Goal: Task Accomplishment & Management: Complete application form

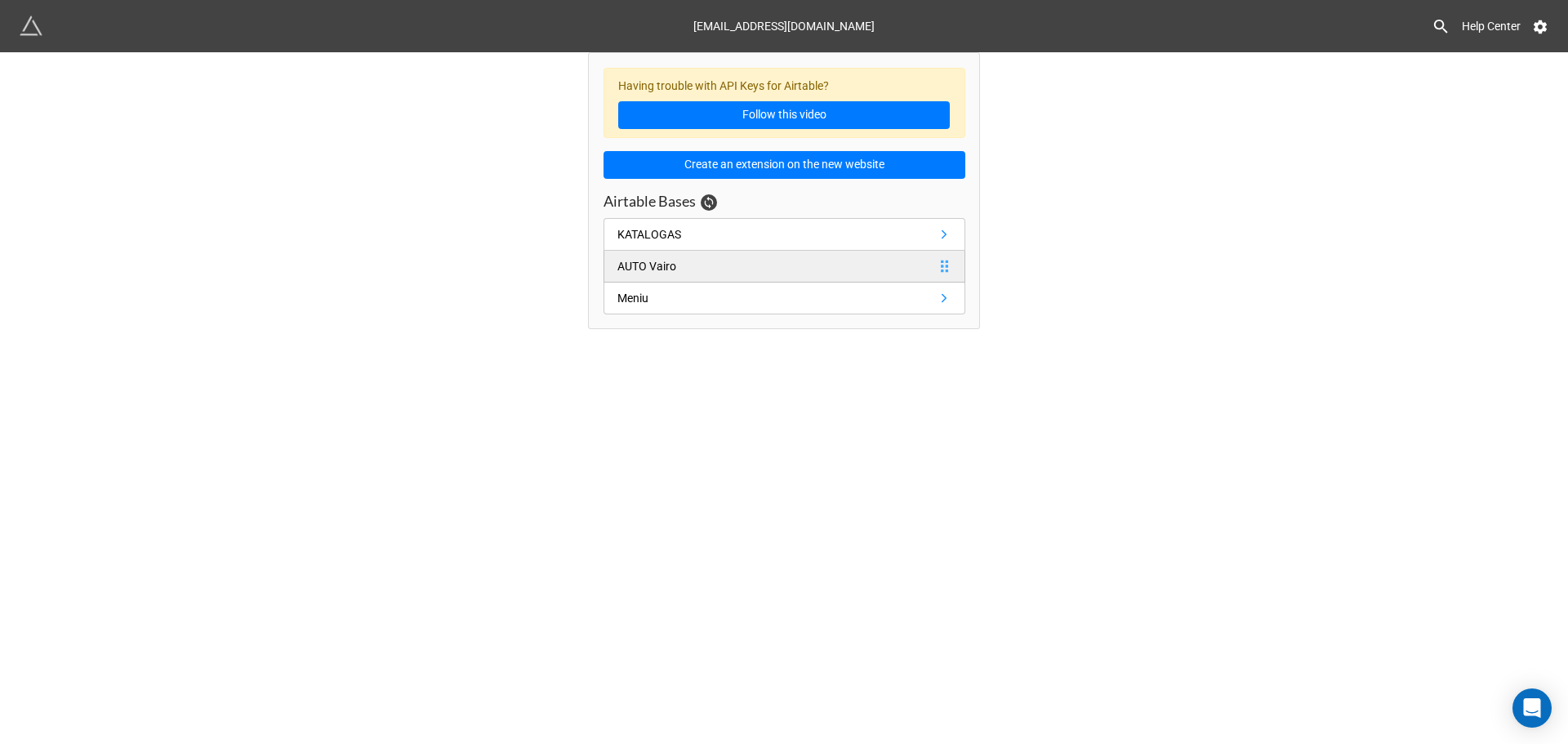
click at [702, 273] on link "AUTO Vairo" at bounding box center [784, 266] width 361 height 32
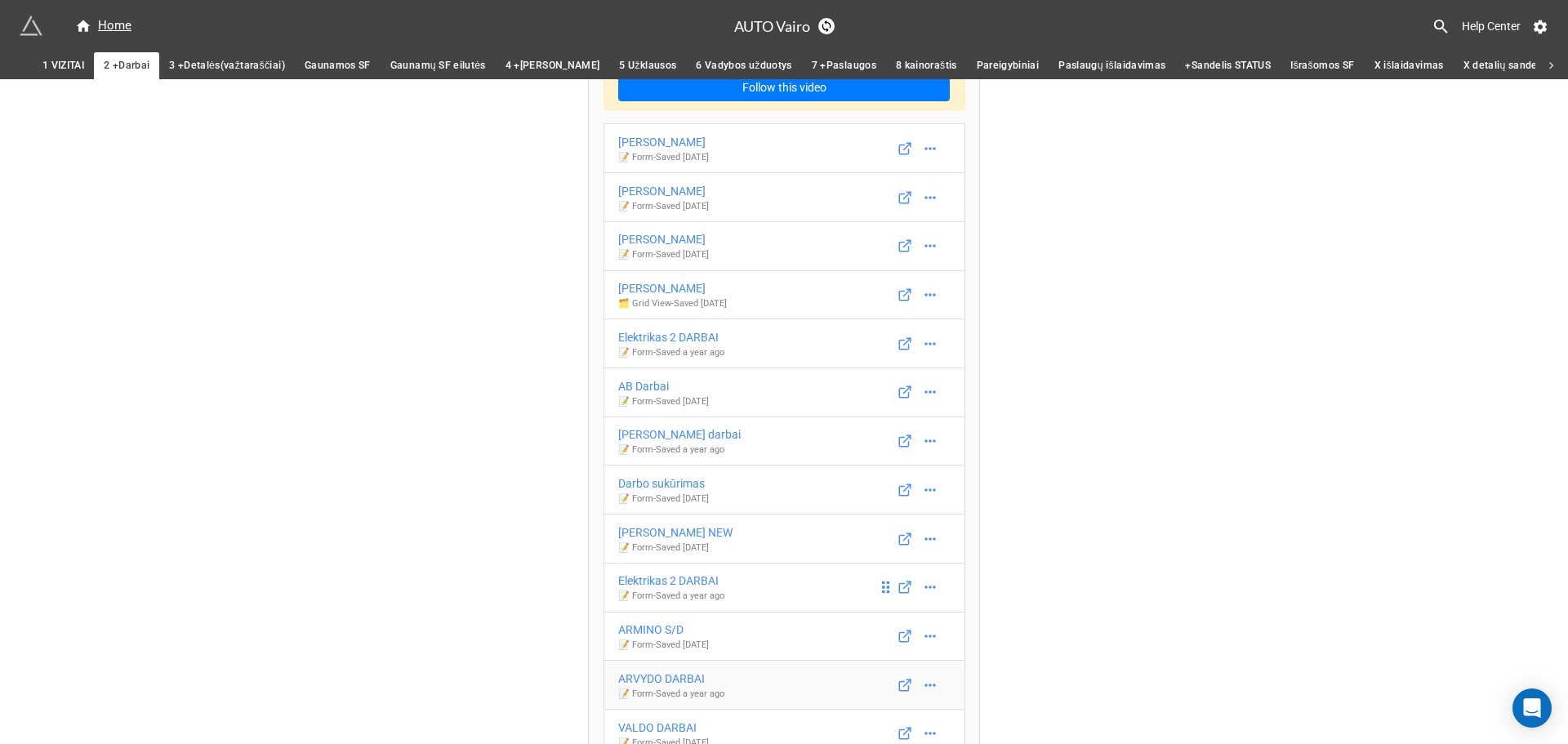
scroll to position [138, 0]
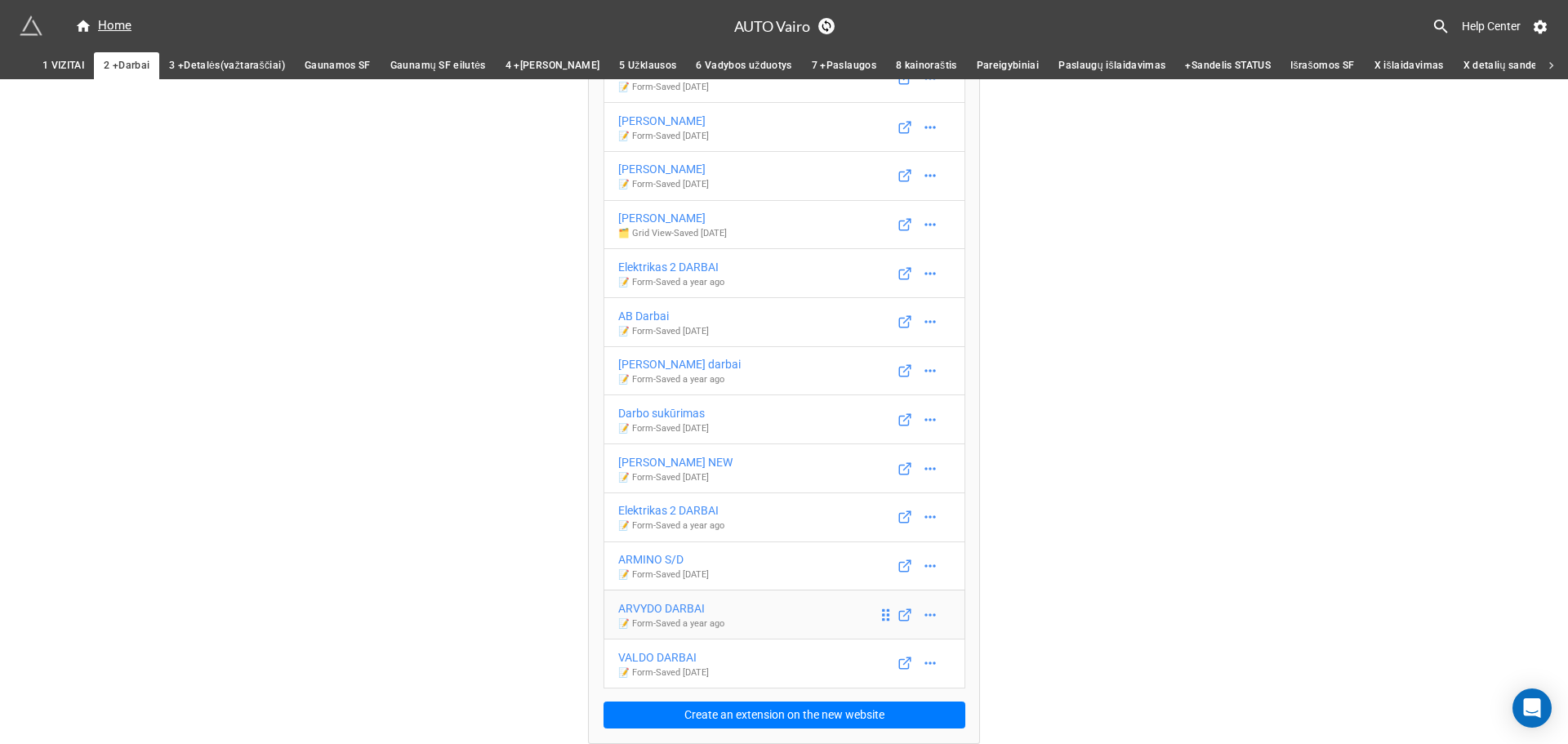
click at [684, 604] on div "ARVYDO DARBAI" at bounding box center [671, 608] width 106 height 18
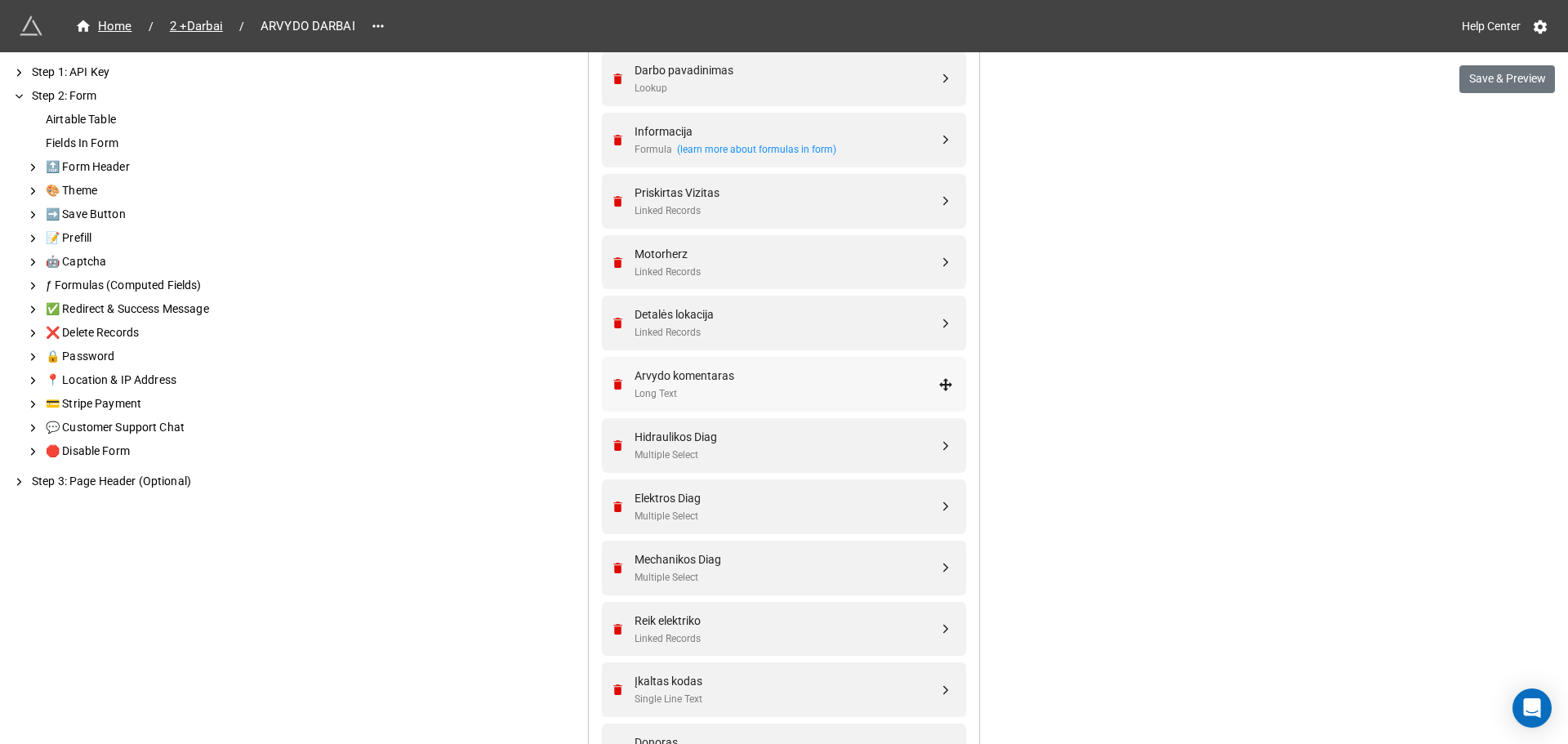
scroll to position [866, 0]
click at [1497, 71] on button "Save & Preview" at bounding box center [1507, 79] width 95 height 28
click at [717, 329] on div "Multiple Select" at bounding box center [786, 334] width 304 height 16
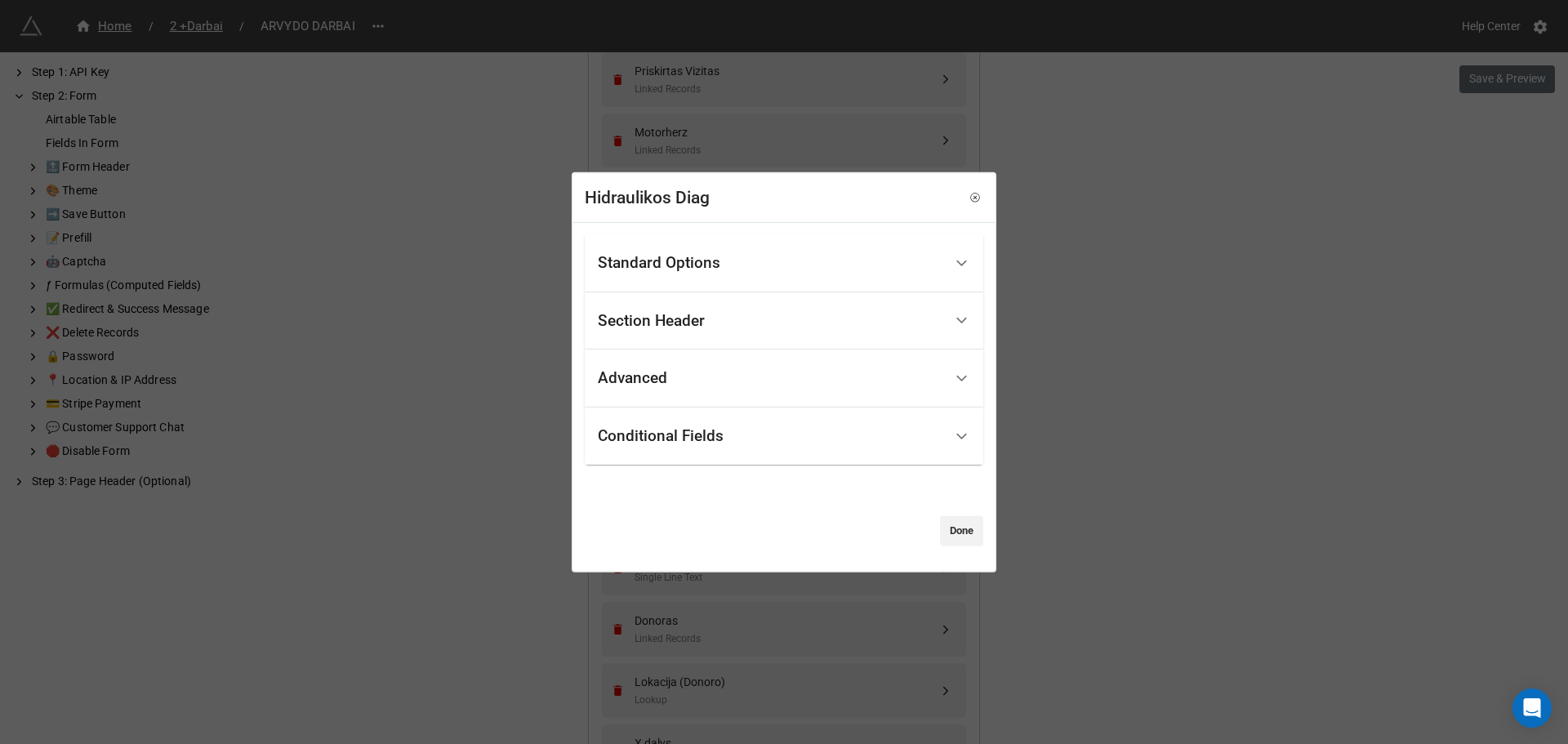
click at [791, 250] on div "Standard Options" at bounding box center [770, 264] width 346 height 39
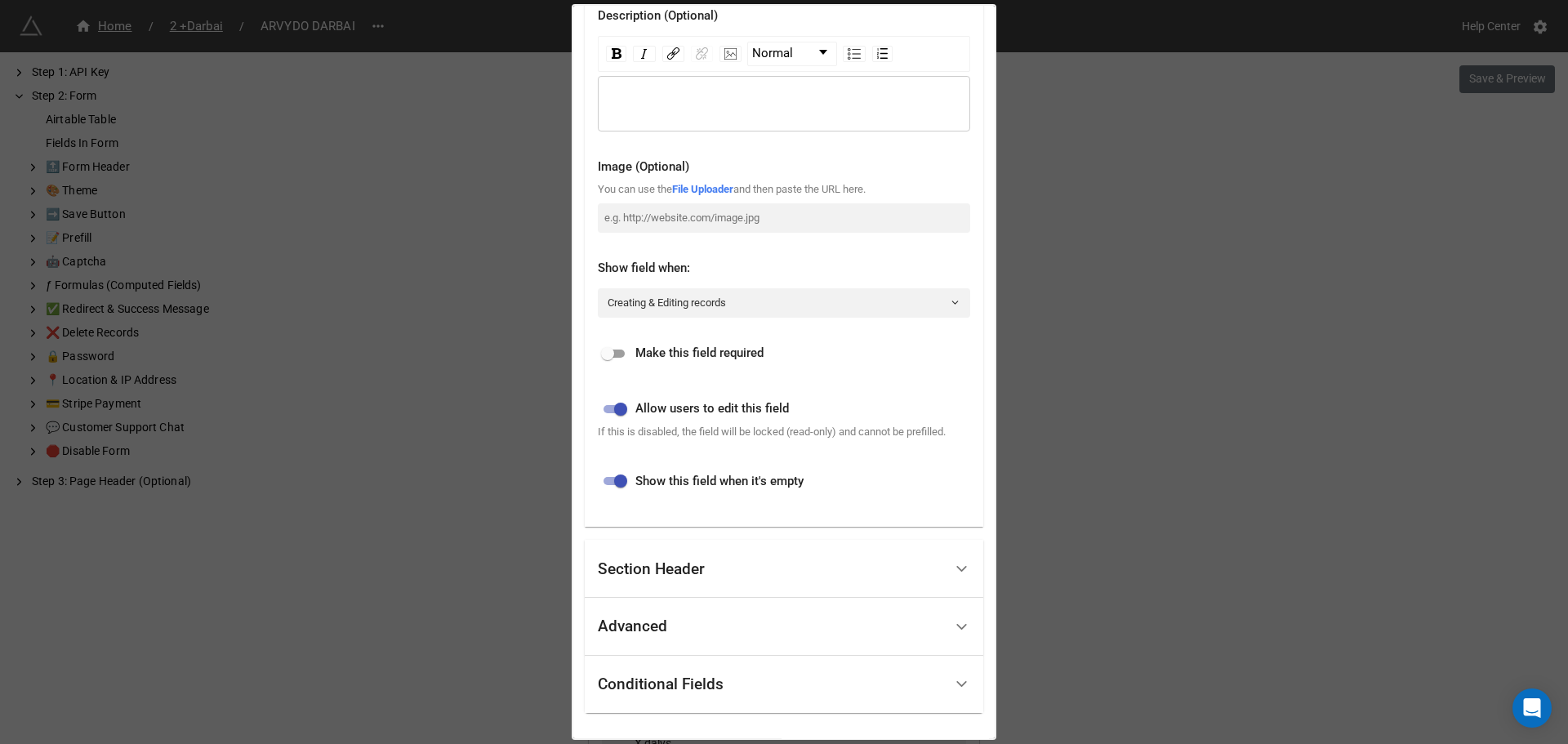
scroll to position [296, 0]
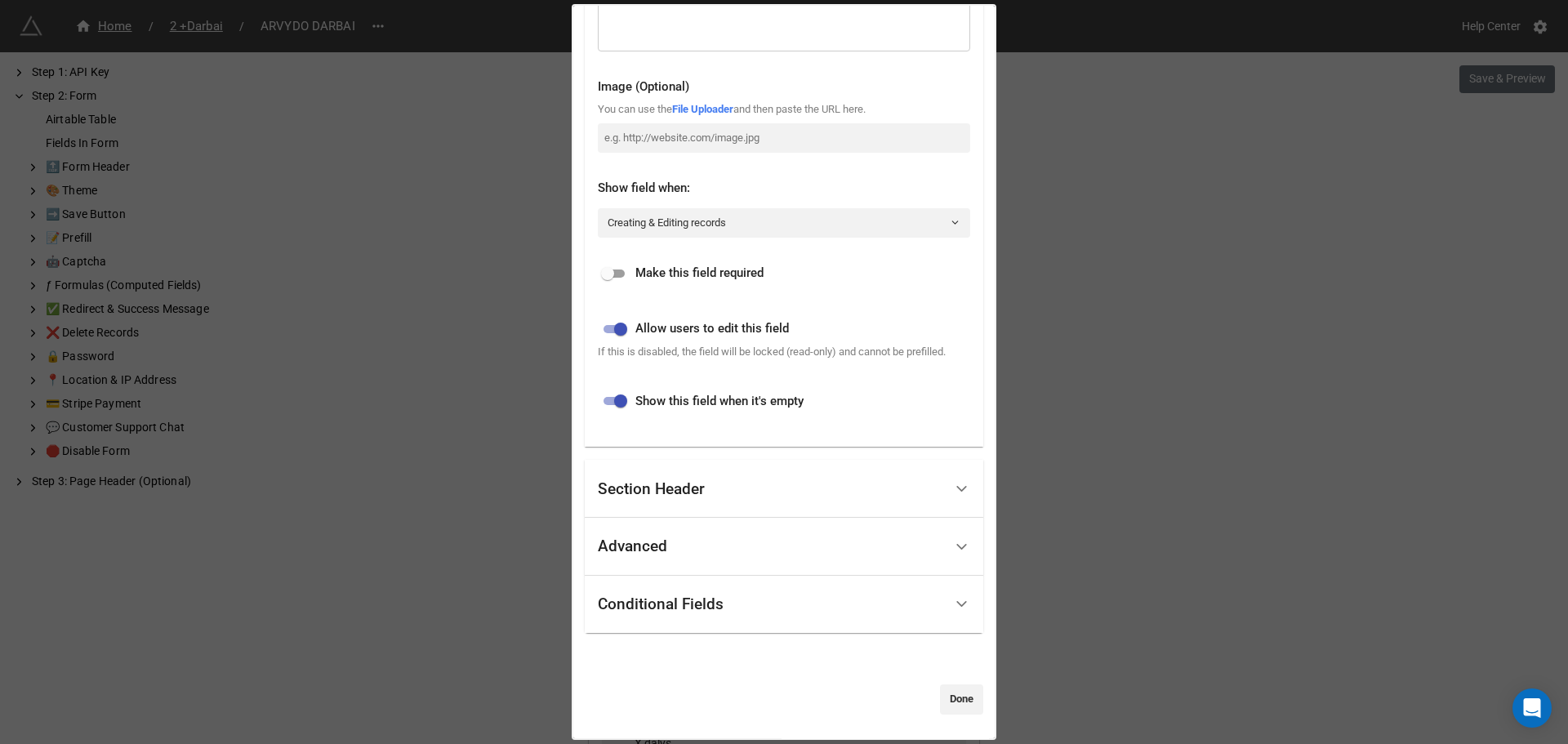
click at [633, 510] on div "Section Header" at bounding box center [784, 489] width 398 height 58
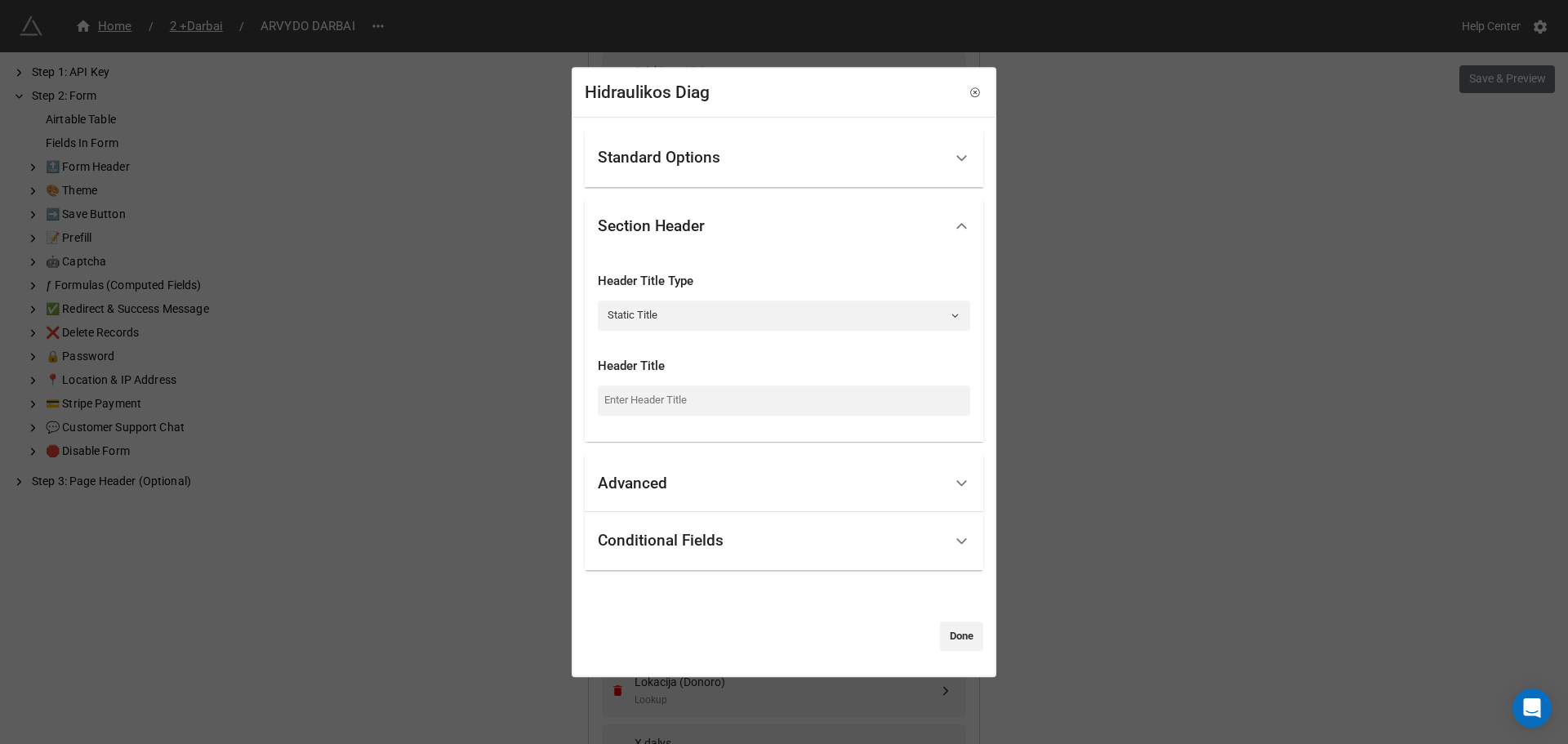
click at [635, 510] on div "Advanced" at bounding box center [784, 484] width 398 height 58
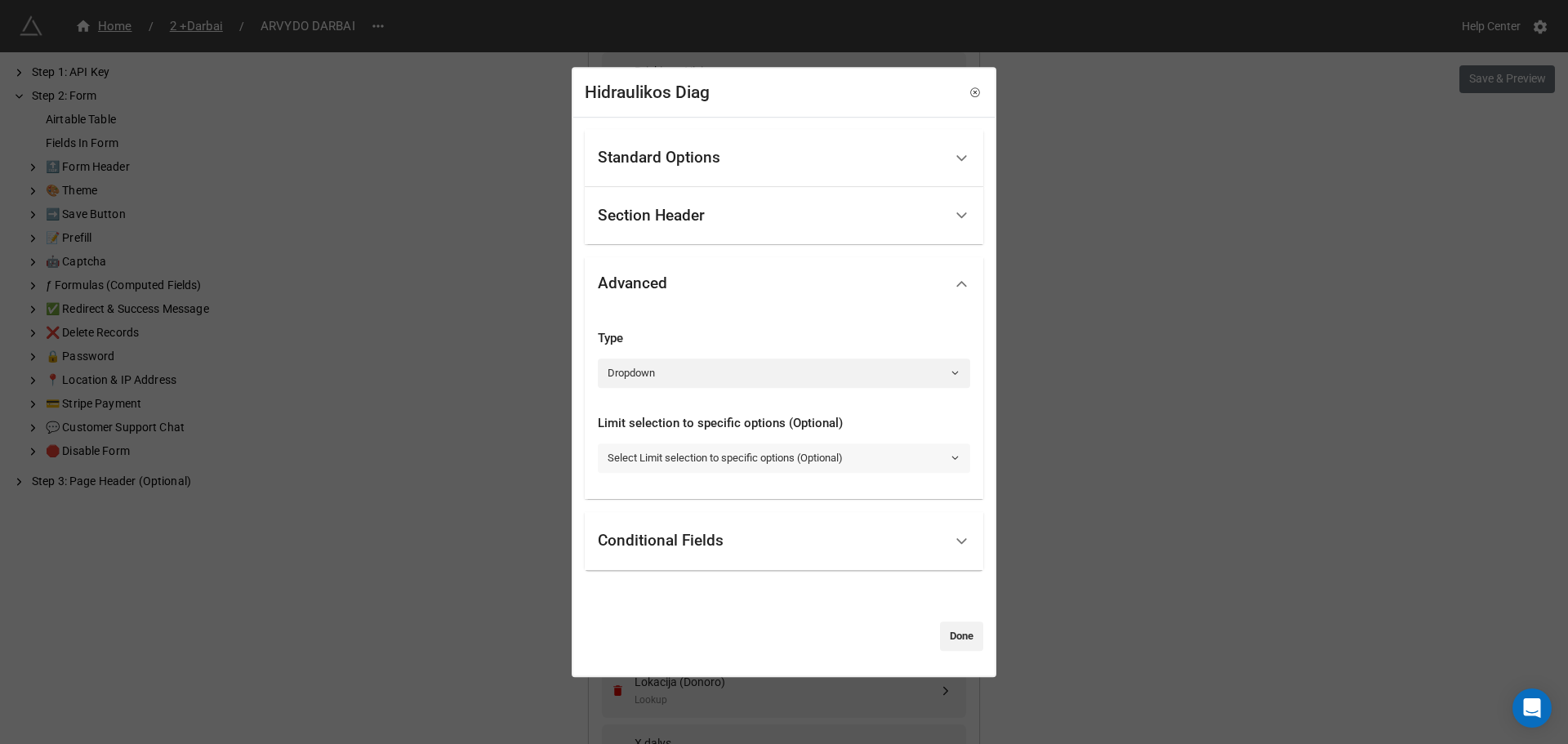
click at [823, 458] on link "Select Limit selection to specific options (Optional)" at bounding box center [784, 458] width 372 height 29
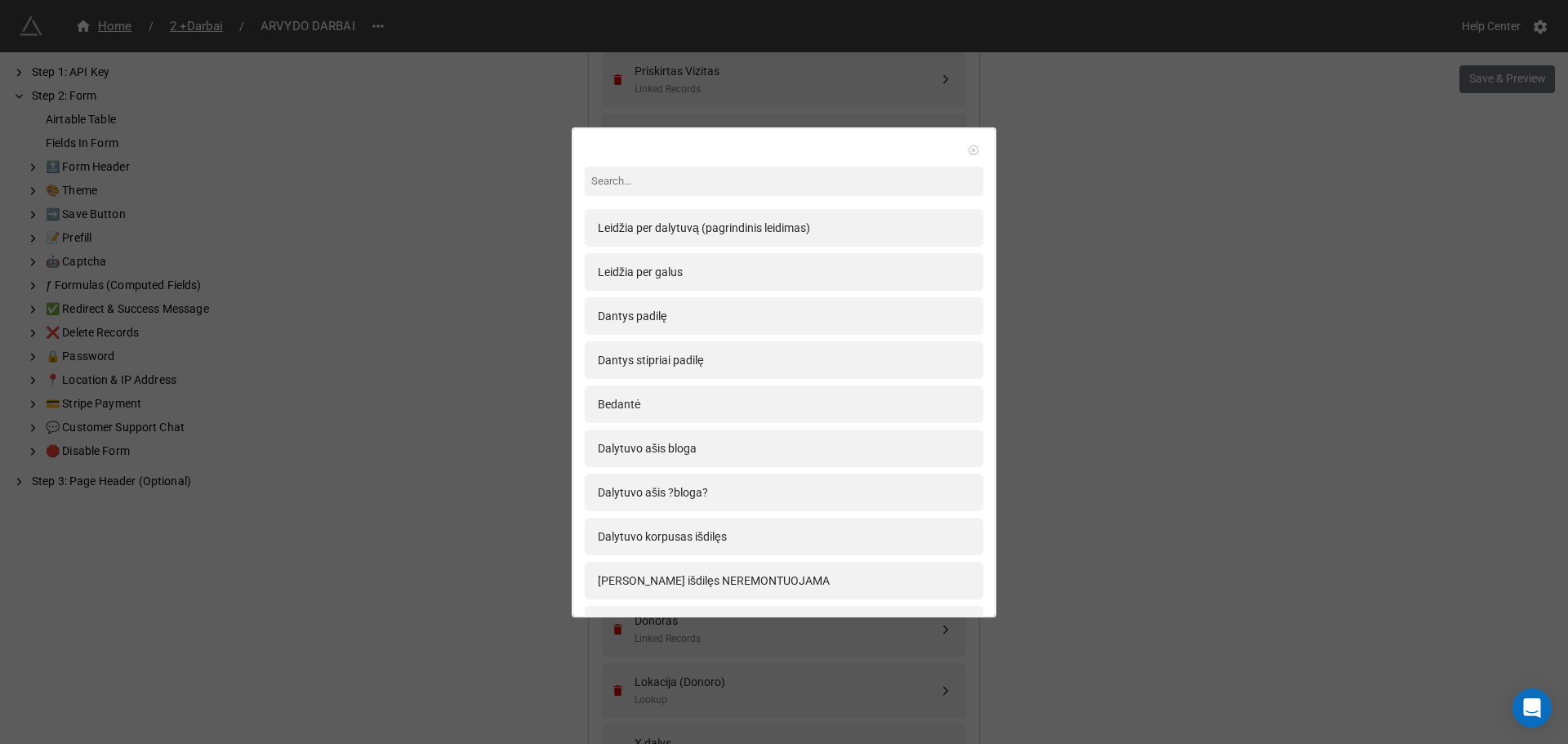
click at [968, 147] on icon at bounding box center [973, 150] width 11 height 11
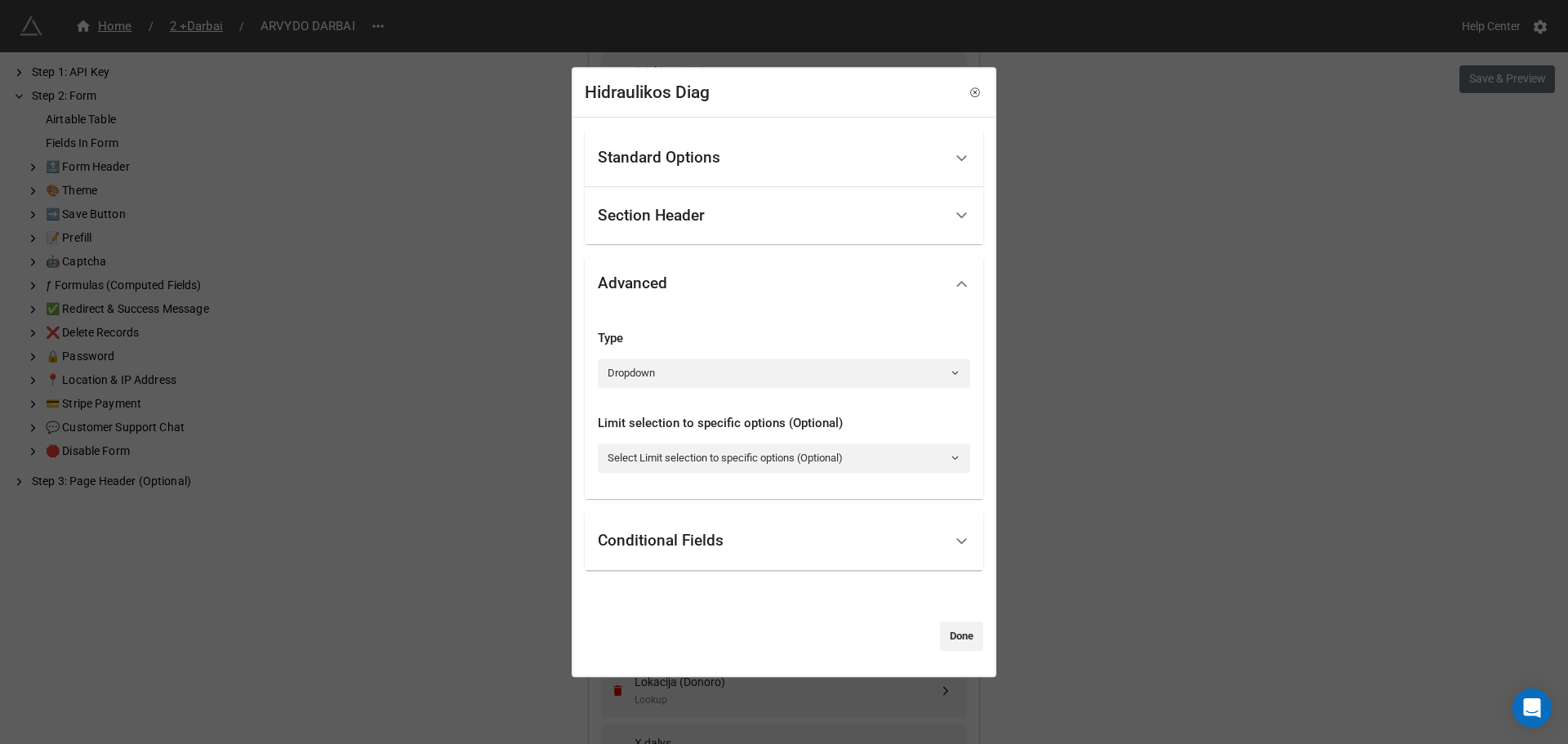
click at [755, 547] on div "Conditional Fields" at bounding box center [770, 541] width 346 height 39
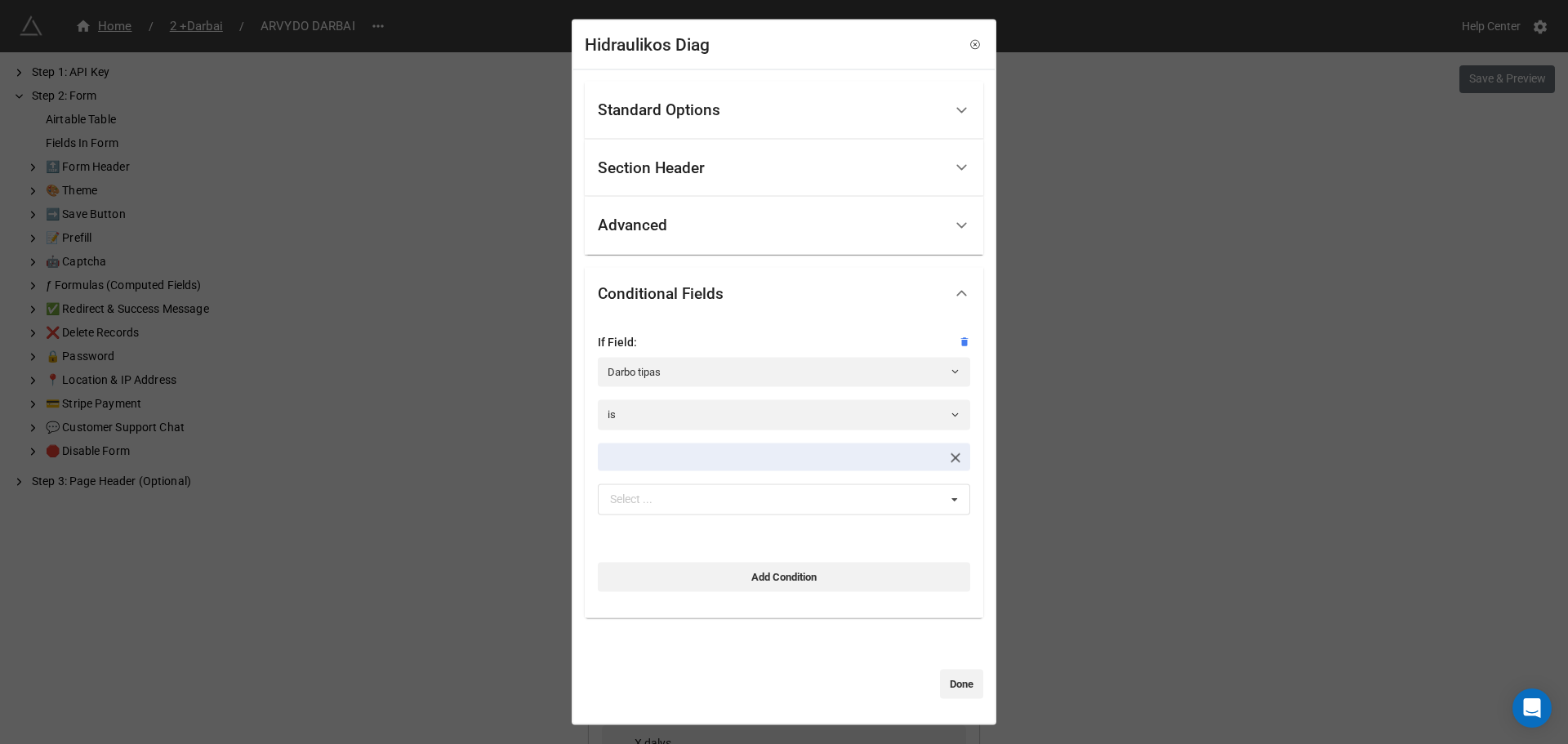
click at [743, 461] on link at bounding box center [784, 457] width 372 height 28
click at [1069, 100] on div "Hidraulikos Diag Standard Options Title (Optional) Description (Optional) Norma…" at bounding box center [784, 372] width 1568 height 744
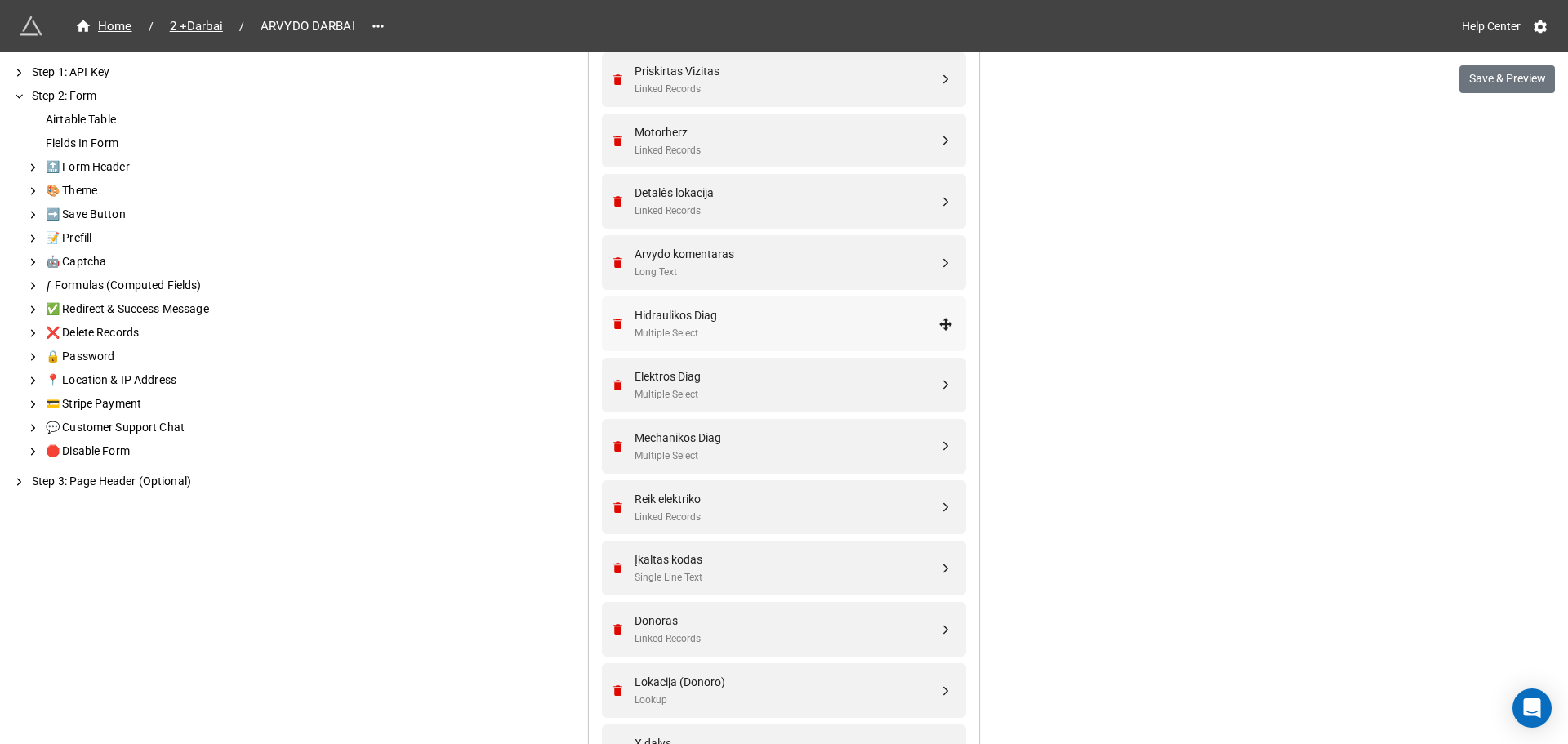
click at [798, 306] on div "Hidraulikos Diag Multiple Select" at bounding box center [781, 324] width 343 height 55
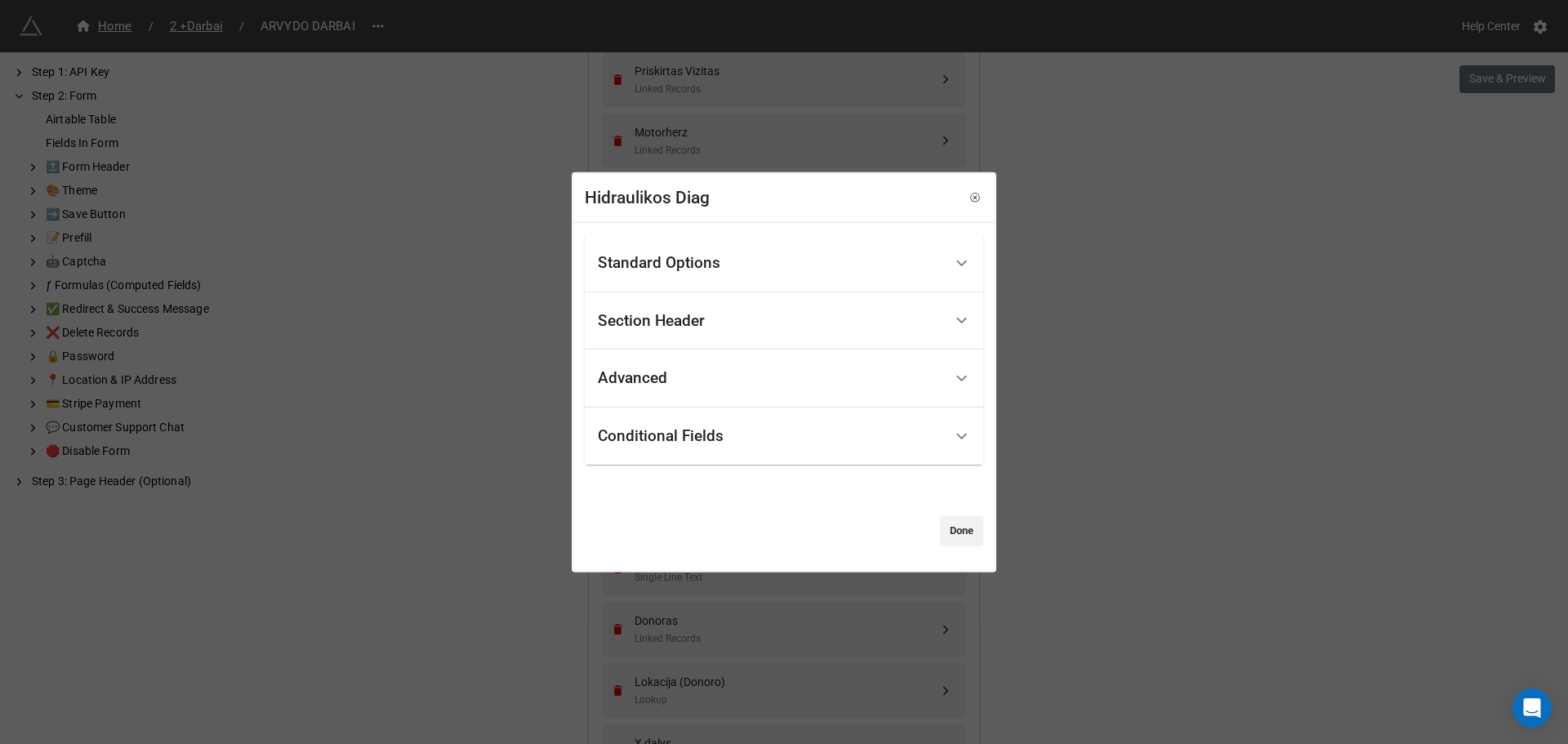
click at [784, 436] on div "Conditional Fields" at bounding box center [770, 436] width 346 height 39
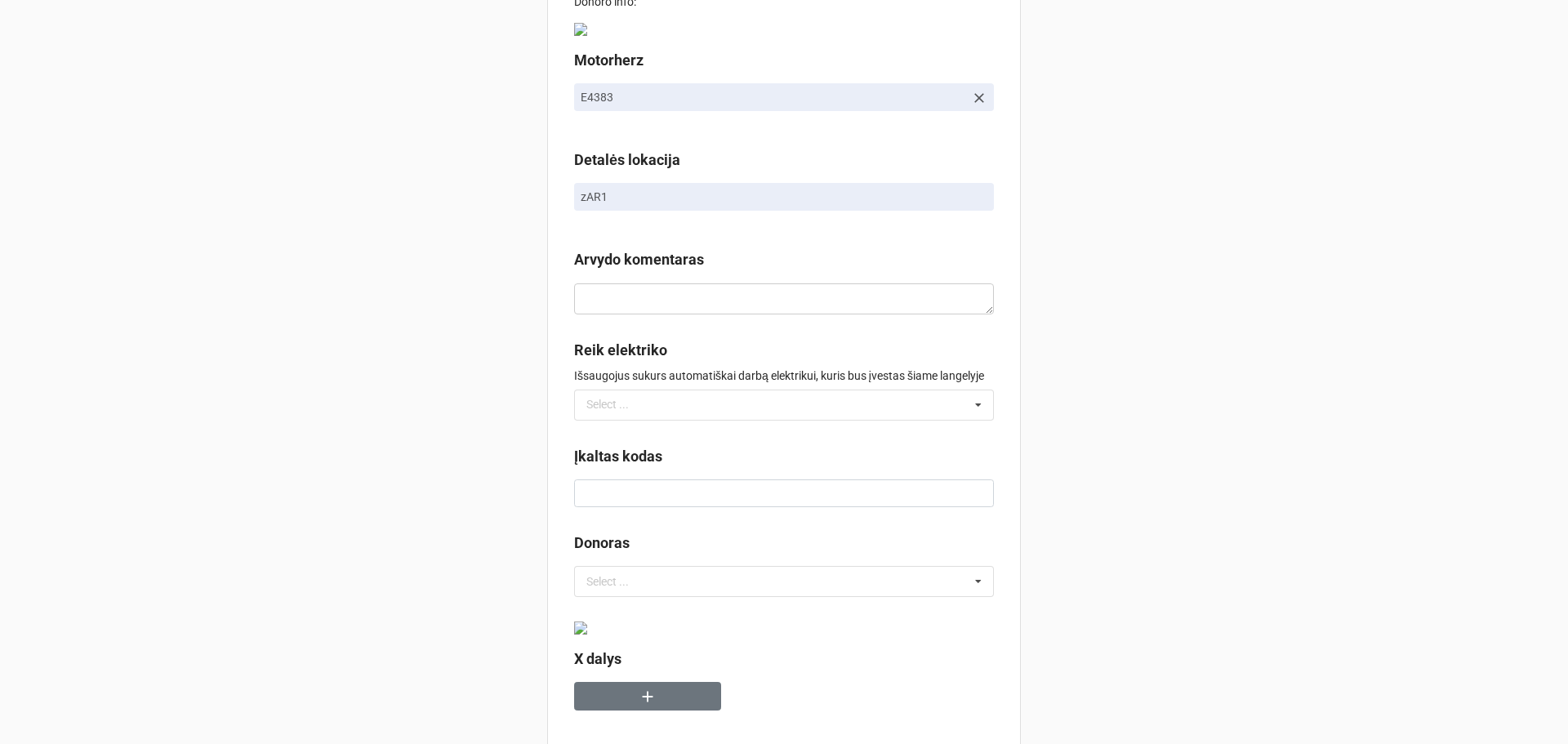
scroll to position [82, 0]
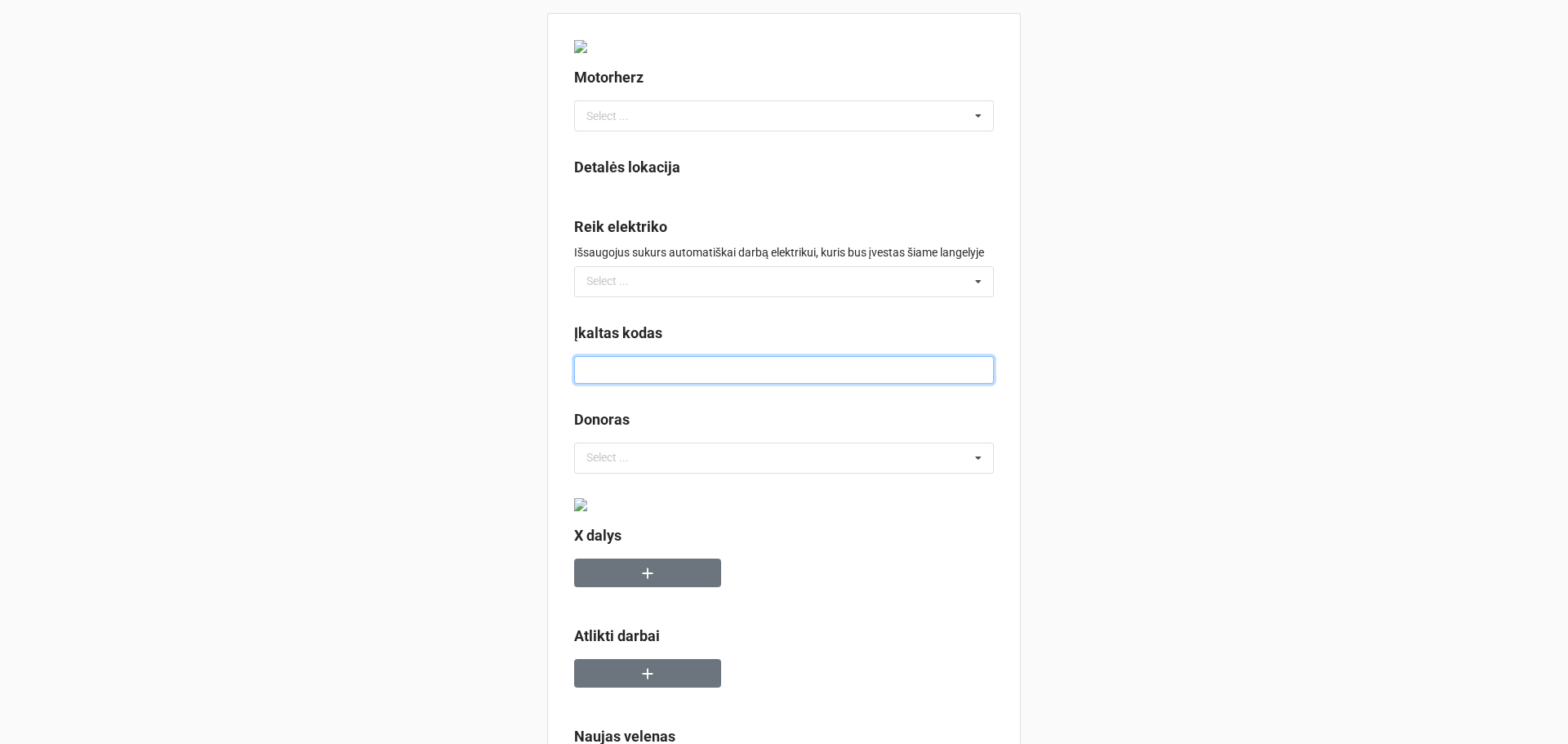
click at [765, 368] on input at bounding box center [784, 370] width 420 height 28
click at [727, 287] on div "Select ... No results found." at bounding box center [784, 281] width 420 height 31
click at [881, 197] on div "Detalės lokacija" at bounding box center [784, 179] width 420 height 46
click at [185, 89] on div "Motorherz Select ... No results found. Detalės lokacija Reik elektriko Išsaugoj…" at bounding box center [784, 658] width 1568 height 1317
drag, startPoint x: 234, startPoint y: 0, endPoint x: 248, endPoint y: 55, distance: 56.8
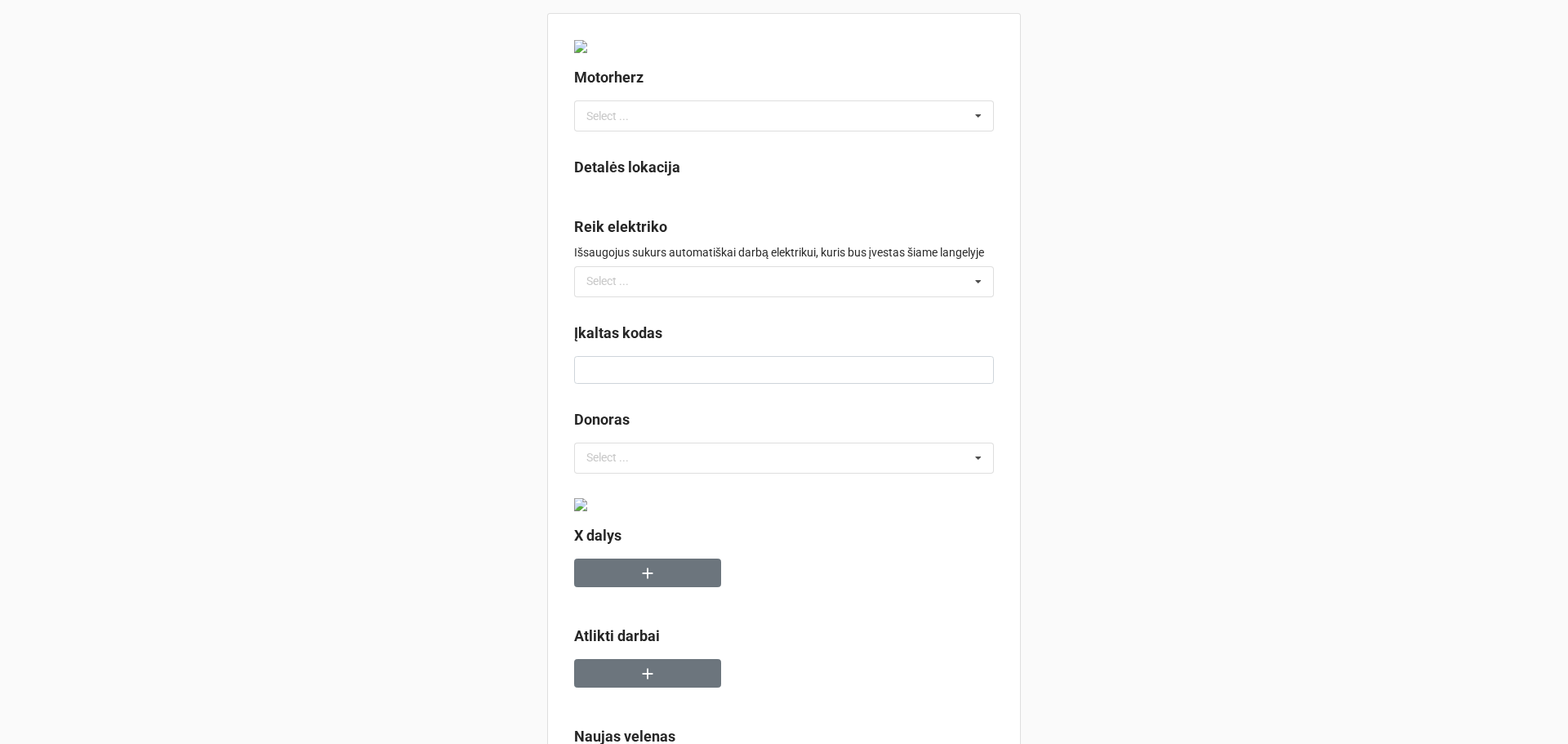
click at [248, 55] on div "Motorherz Select ... No results found. Detalės lokacija Reik elektriko Išsaugoj…" at bounding box center [784, 658] width 1568 height 1317
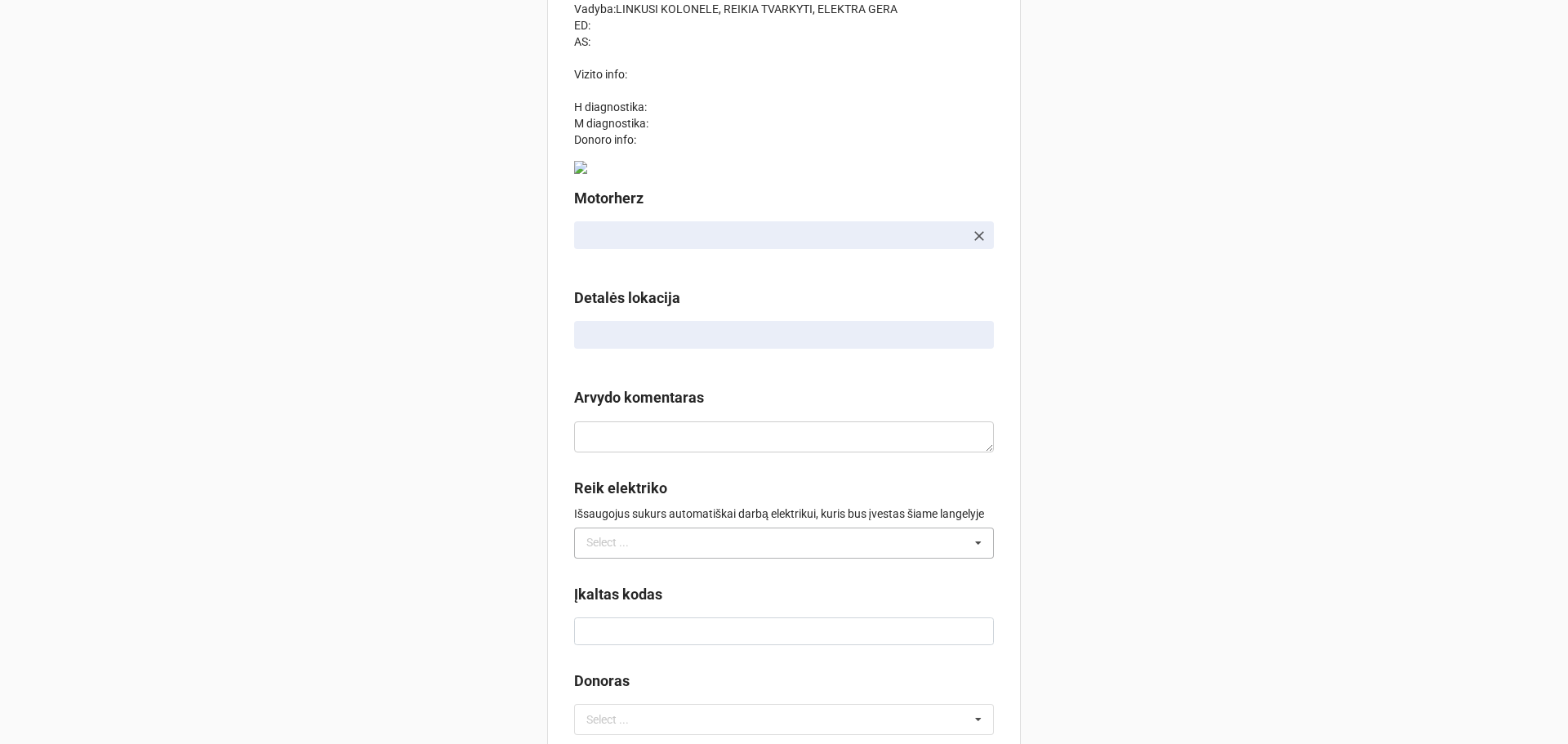
scroll to position [245, 0]
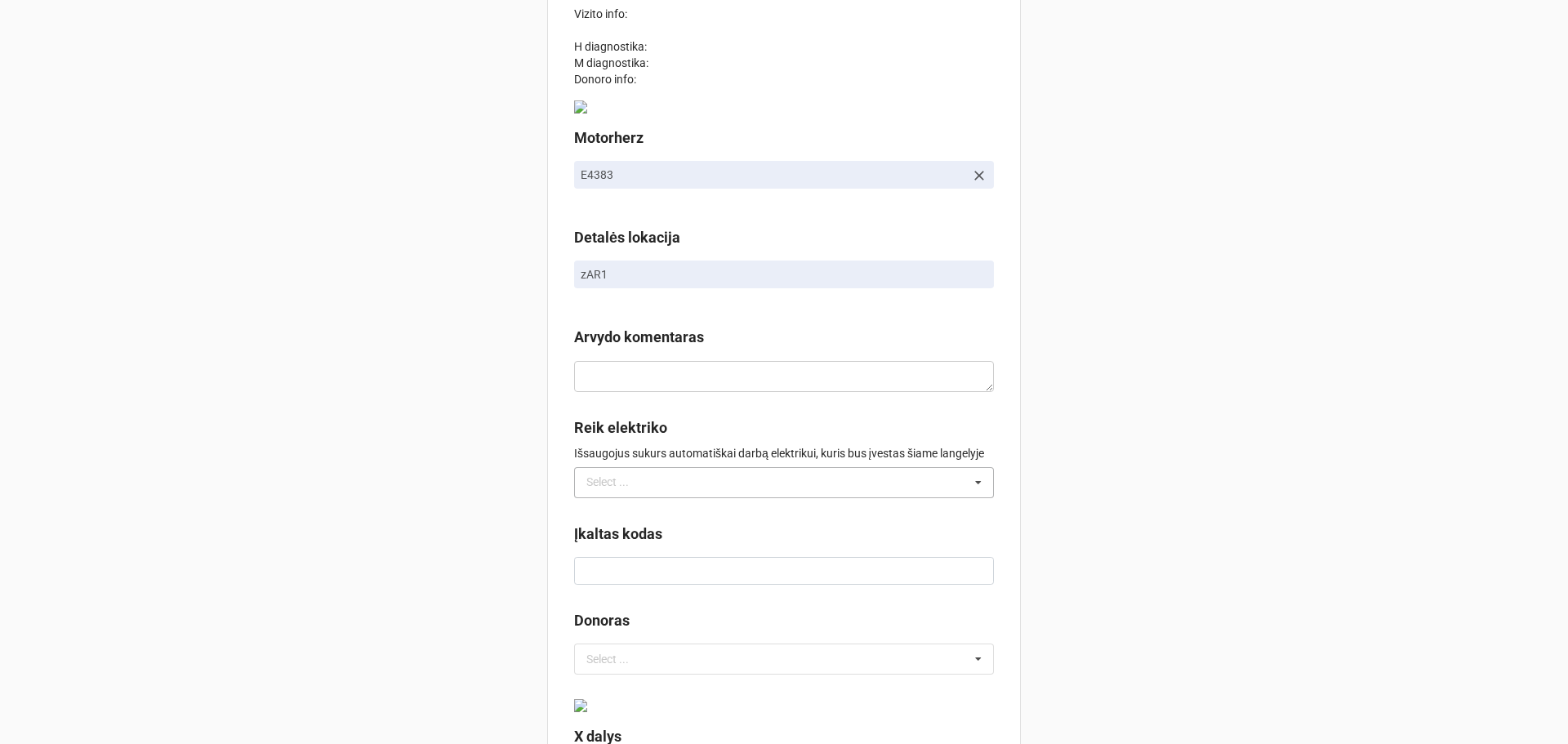
click at [665, 471] on div "Select ... No results found." at bounding box center [784, 482] width 420 height 31
drag, startPoint x: 386, startPoint y: 459, endPoint x: 397, endPoint y: 458, distance: 11.0
click at [390, 459] on div "Pavadinimas 9034 EK Darbo pavadinimas Elektrinės vairo kolonėlės remontas Infor…" at bounding box center [784, 681] width 1568 height 1853
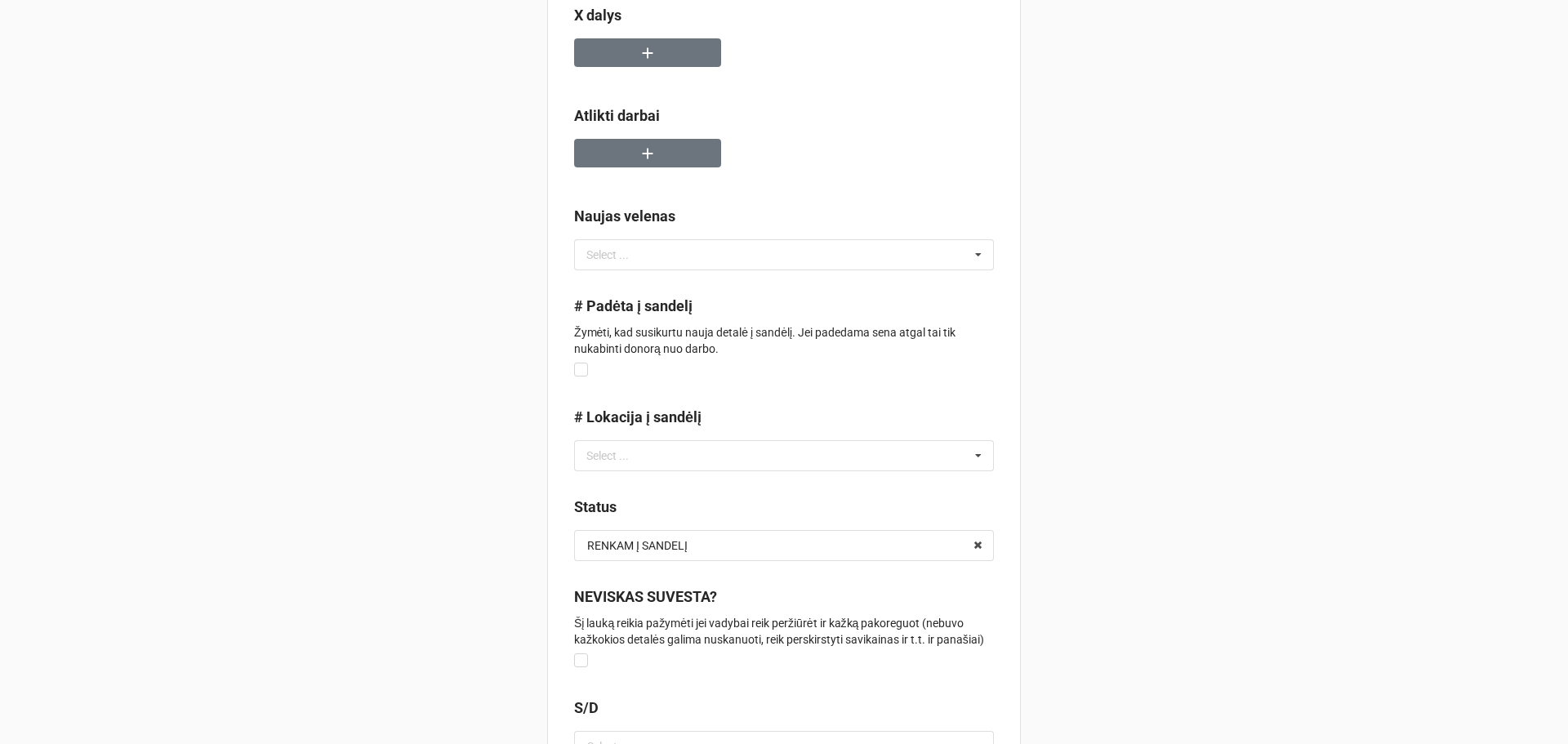
scroll to position [980, 0]
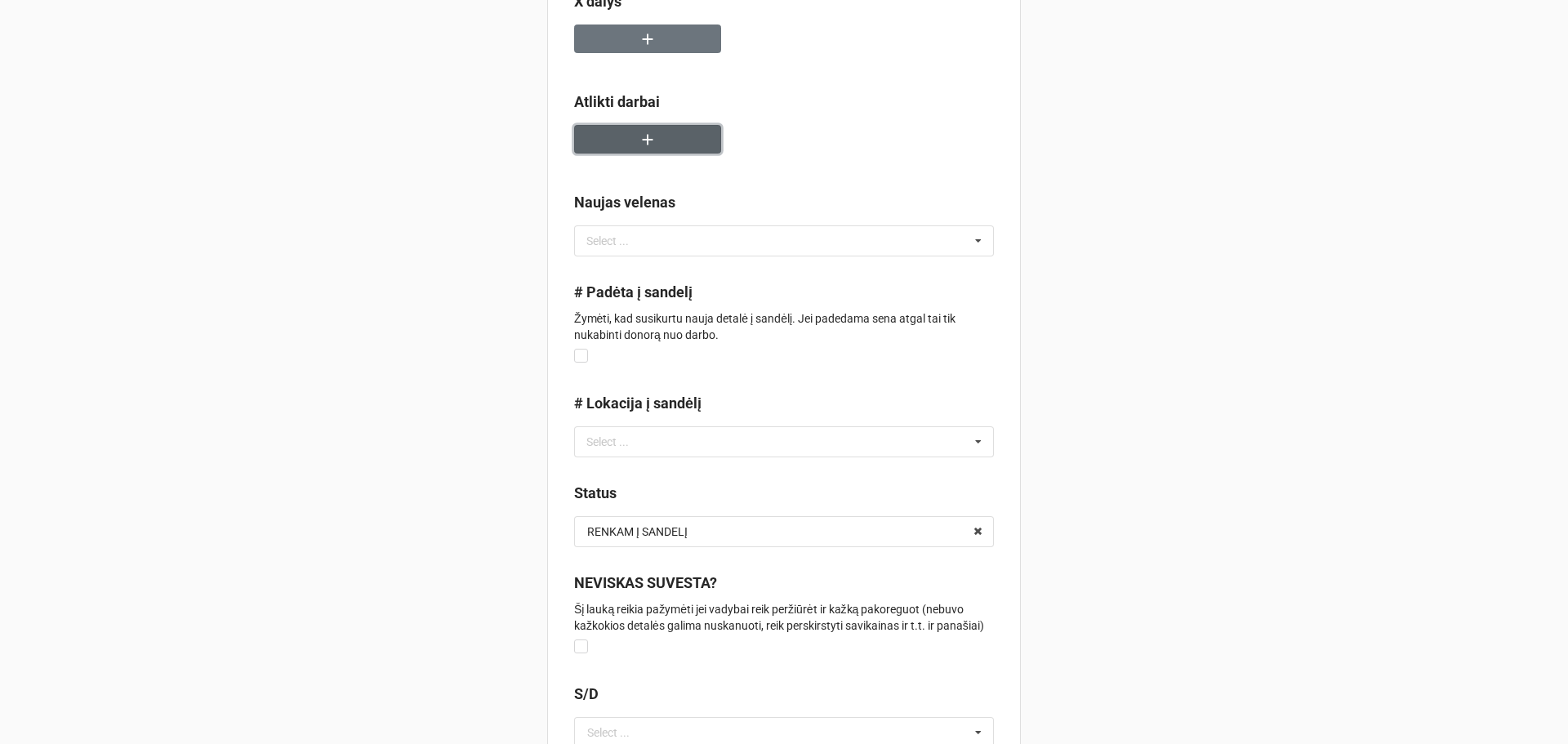
click at [676, 132] on button "button" at bounding box center [647, 139] width 147 height 28
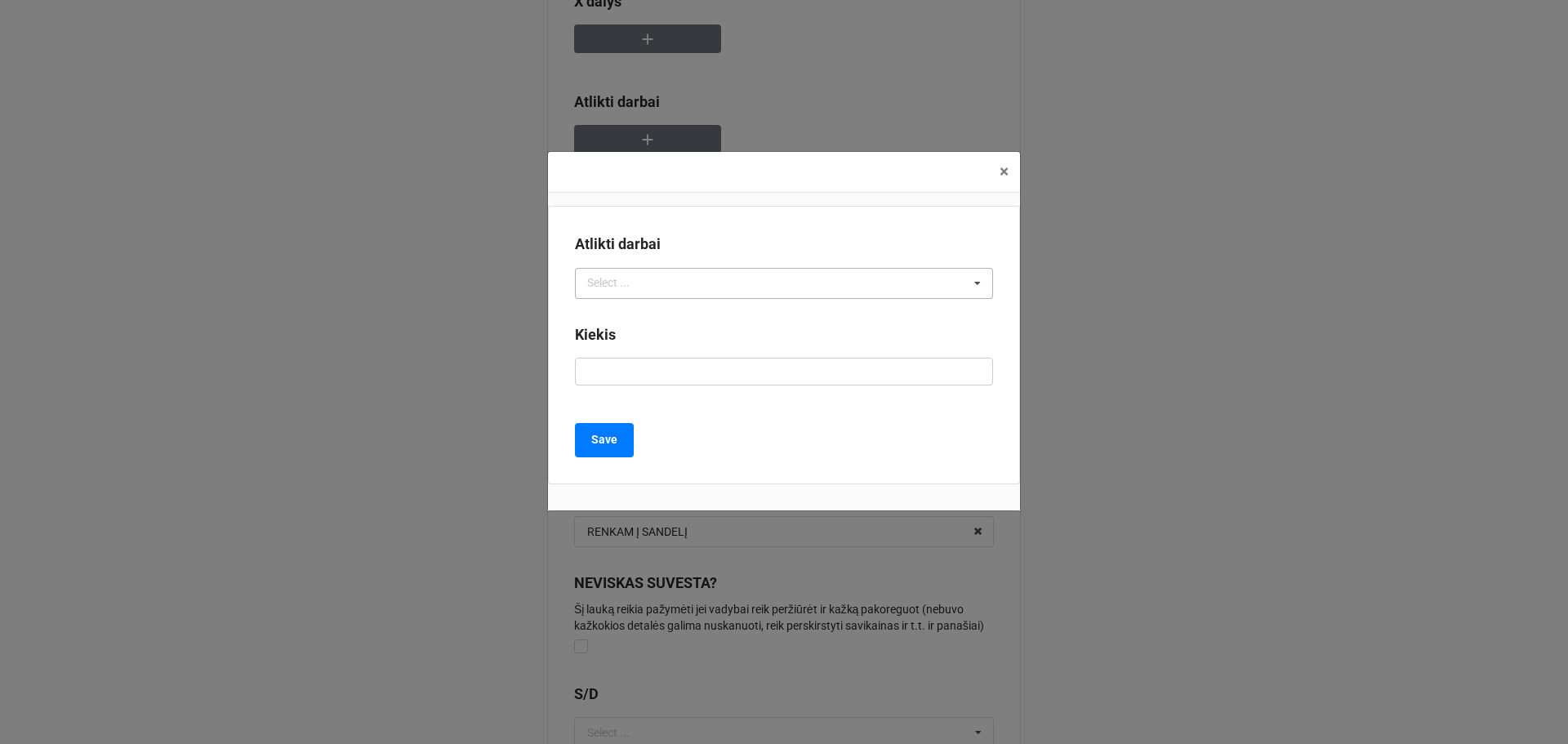
click at [801, 294] on div "Select ... No results found." at bounding box center [784, 283] width 418 height 31
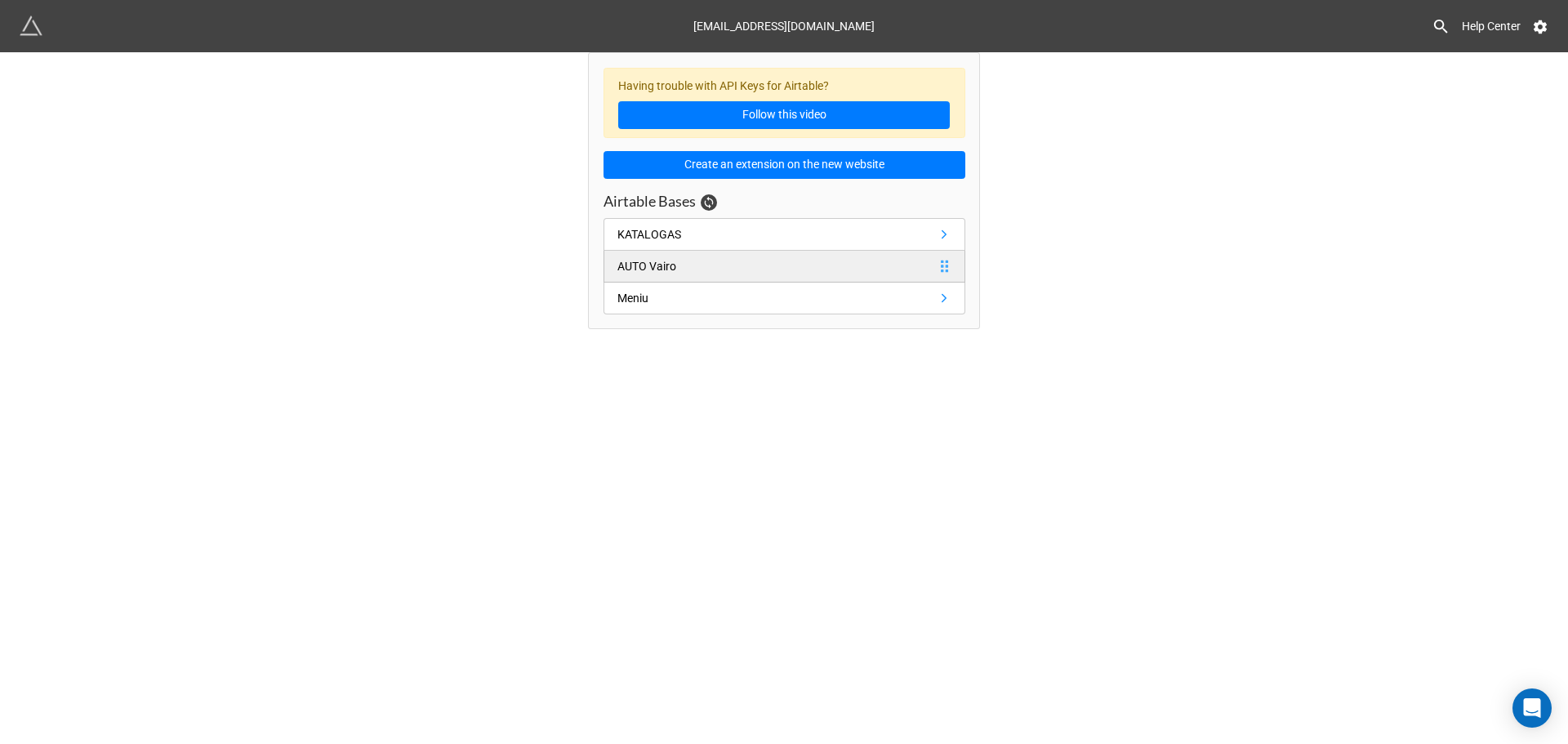
click at [781, 279] on link "AUTO Vairo" at bounding box center [784, 266] width 361 height 32
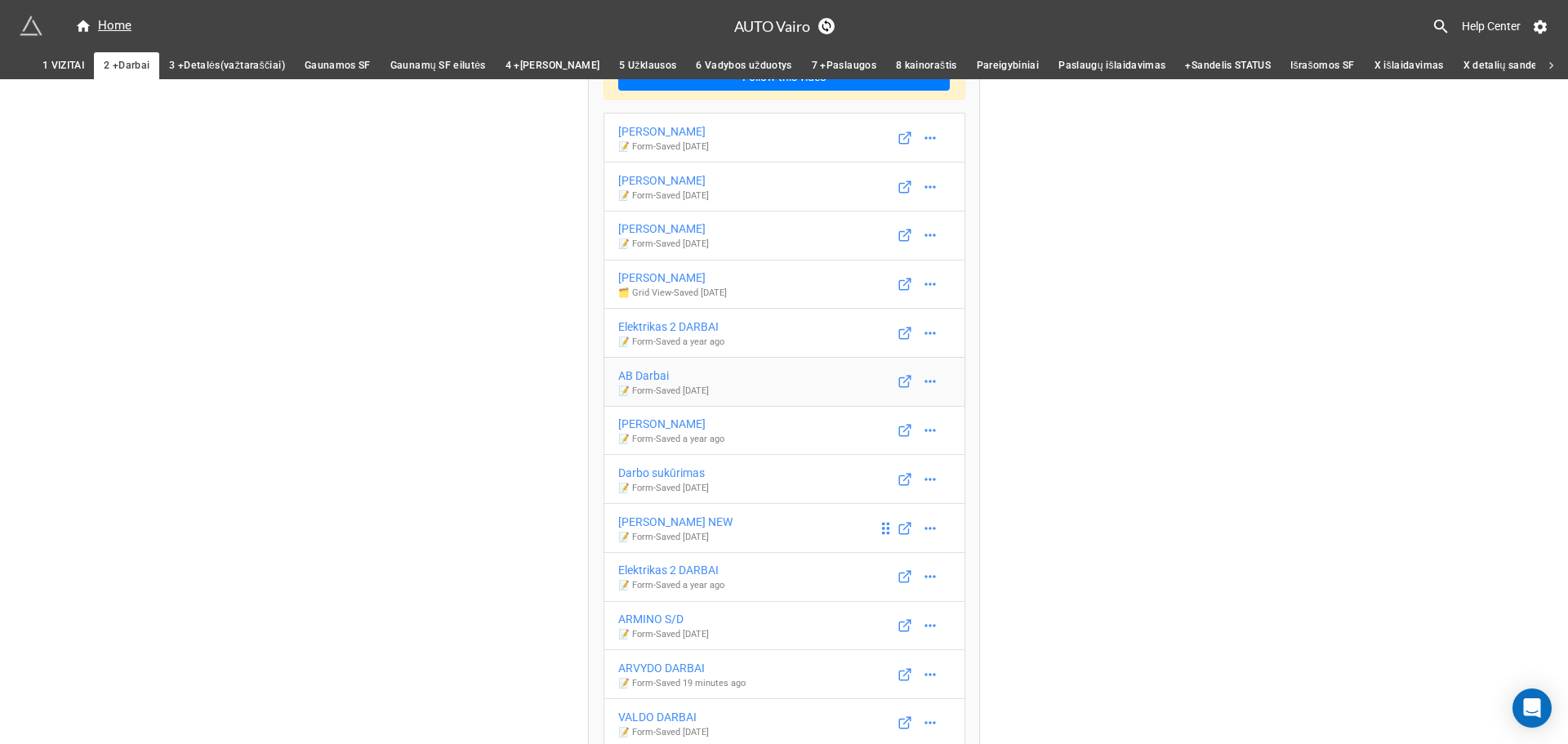
scroll to position [138, 0]
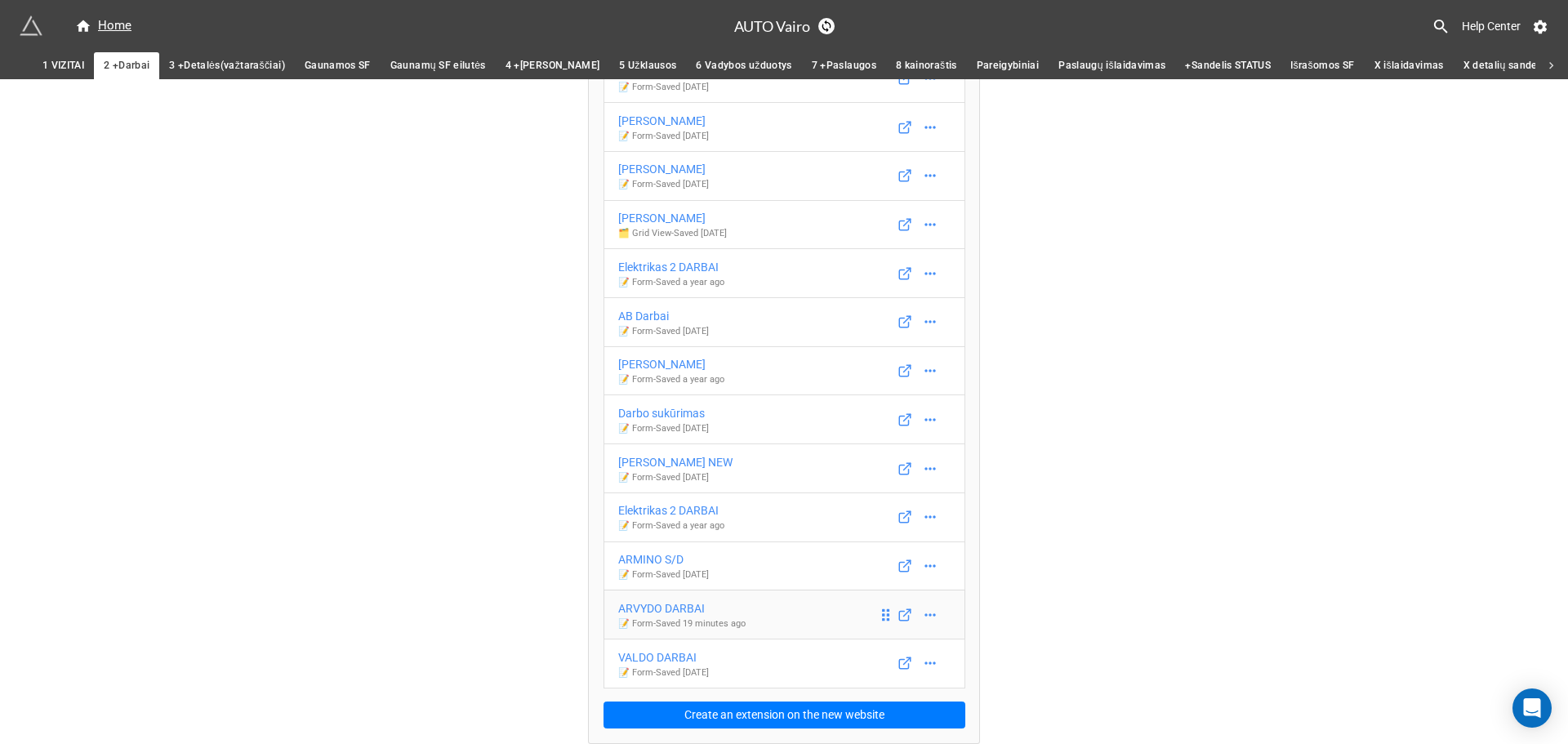
click at [784, 624] on link "ARVYDO DARBAI 📝 Form - Saved 19 minutes ago" at bounding box center [784, 614] width 361 height 50
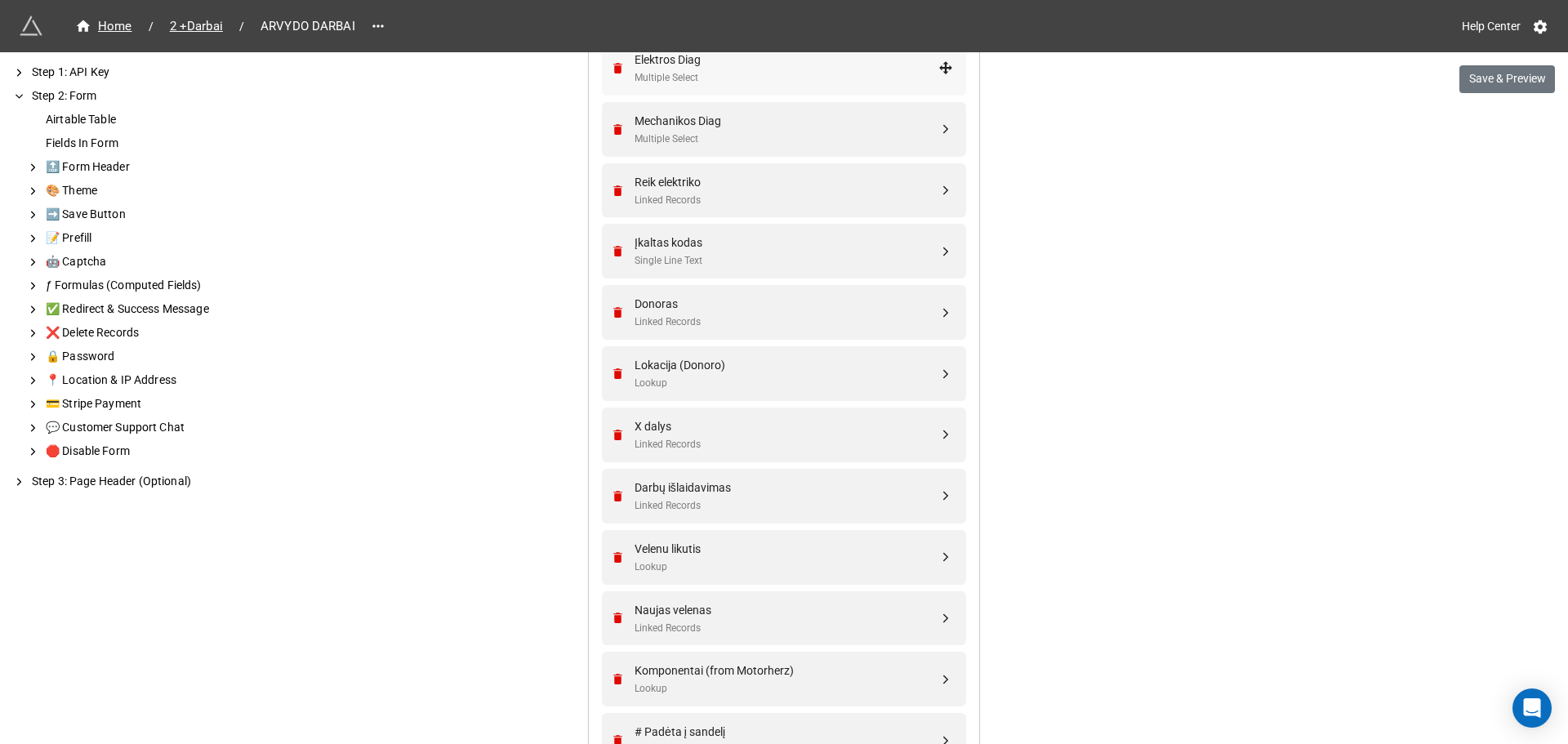
scroll to position [1225, 0]
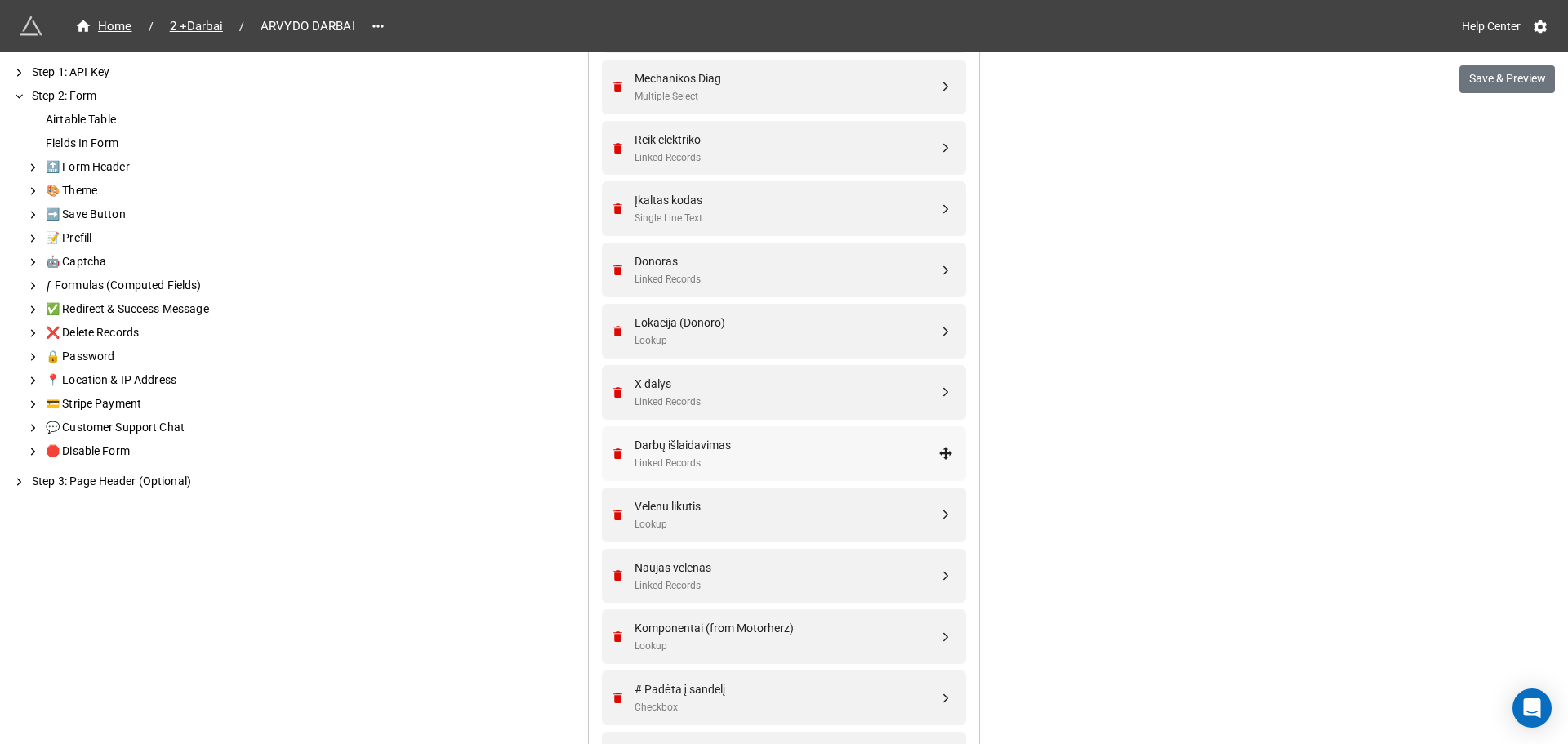
click at [775, 446] on div "Darbų išlaidavimas" at bounding box center [786, 445] width 304 height 18
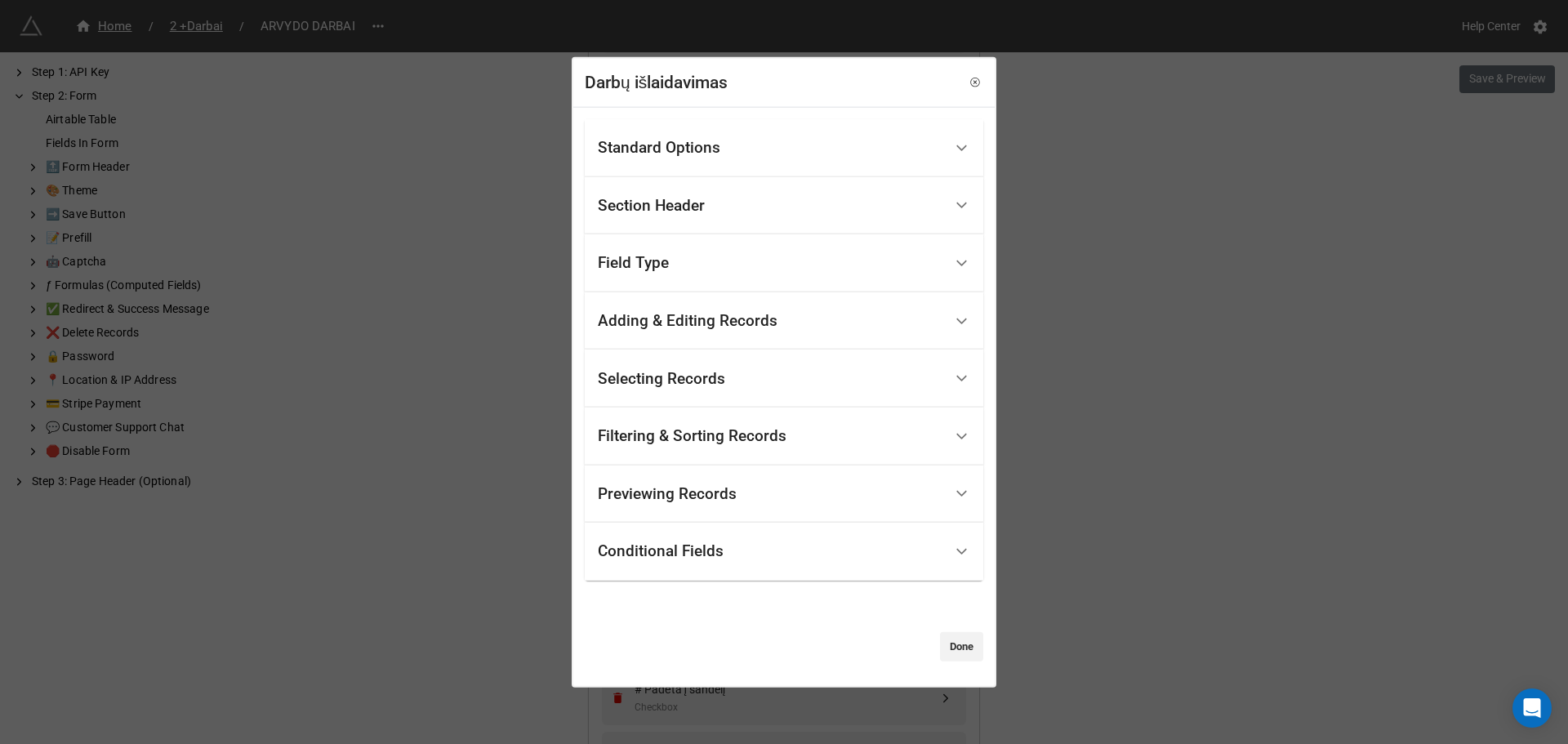
click at [717, 569] on div "Conditional Fields" at bounding box center [770, 552] width 346 height 39
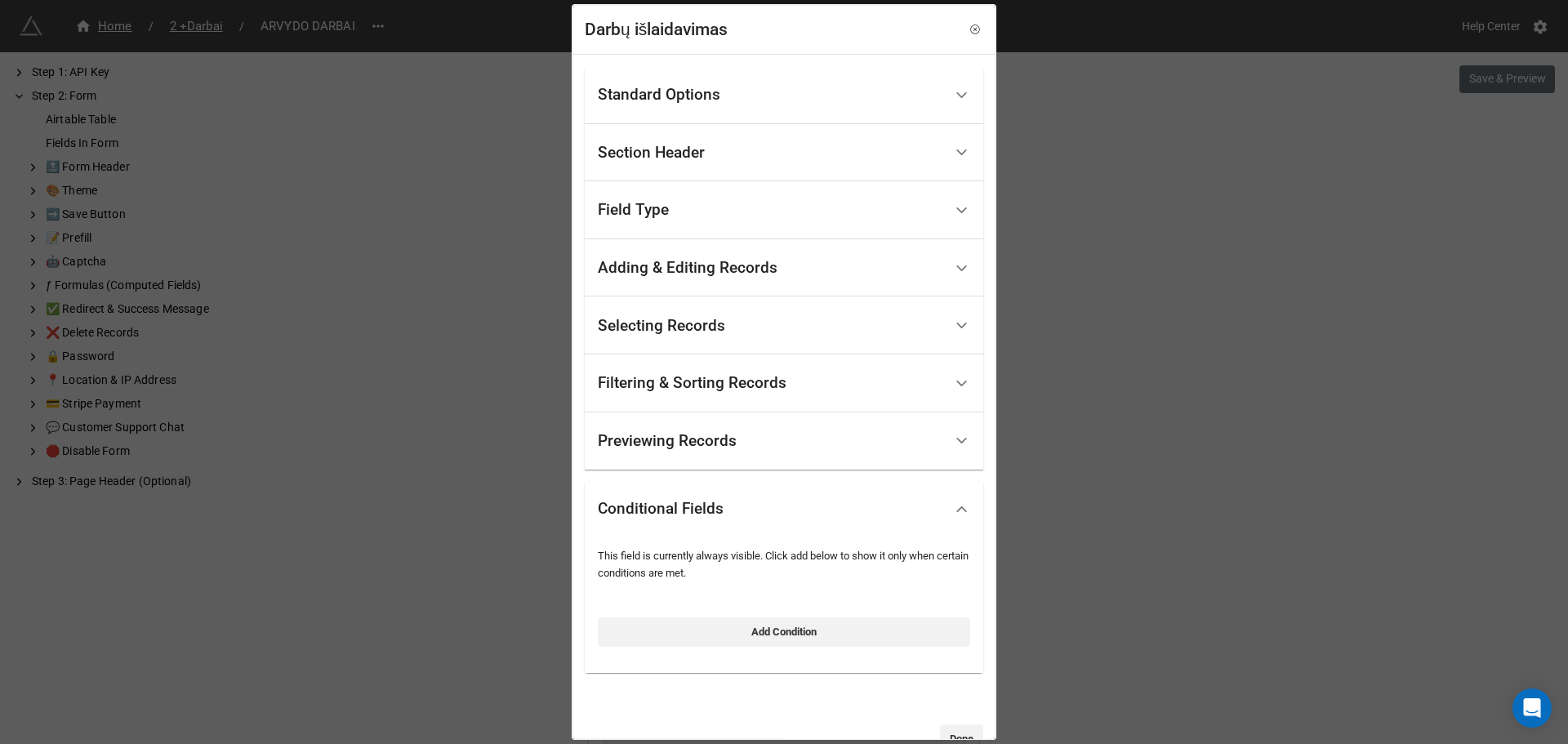
click at [765, 461] on div "Previewing Records" at bounding box center [784, 442] width 398 height 58
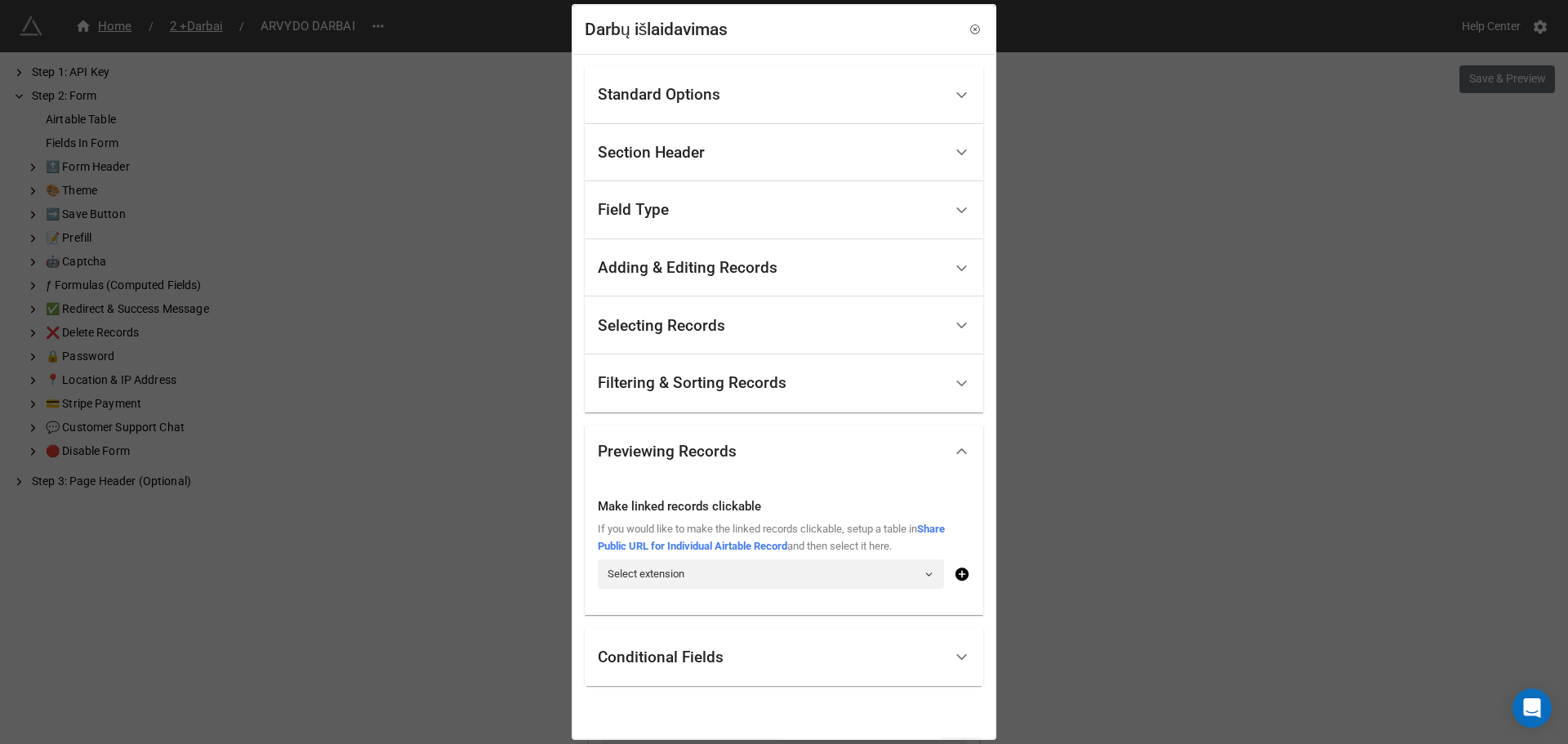
click at [773, 383] on div "Filtering & Sorting Records" at bounding box center [692, 383] width 189 height 17
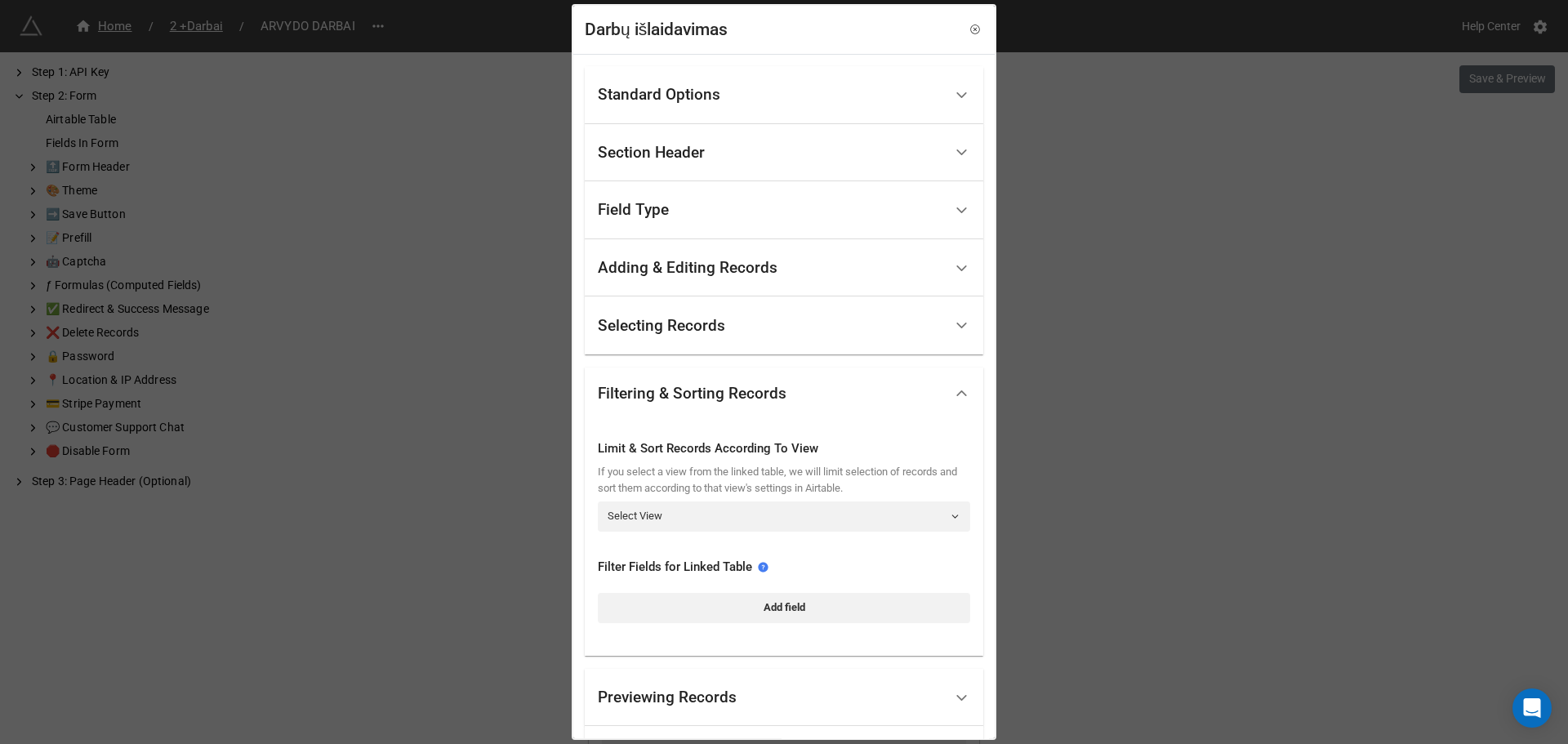
click at [754, 323] on div "Selecting Records" at bounding box center [770, 325] width 346 height 39
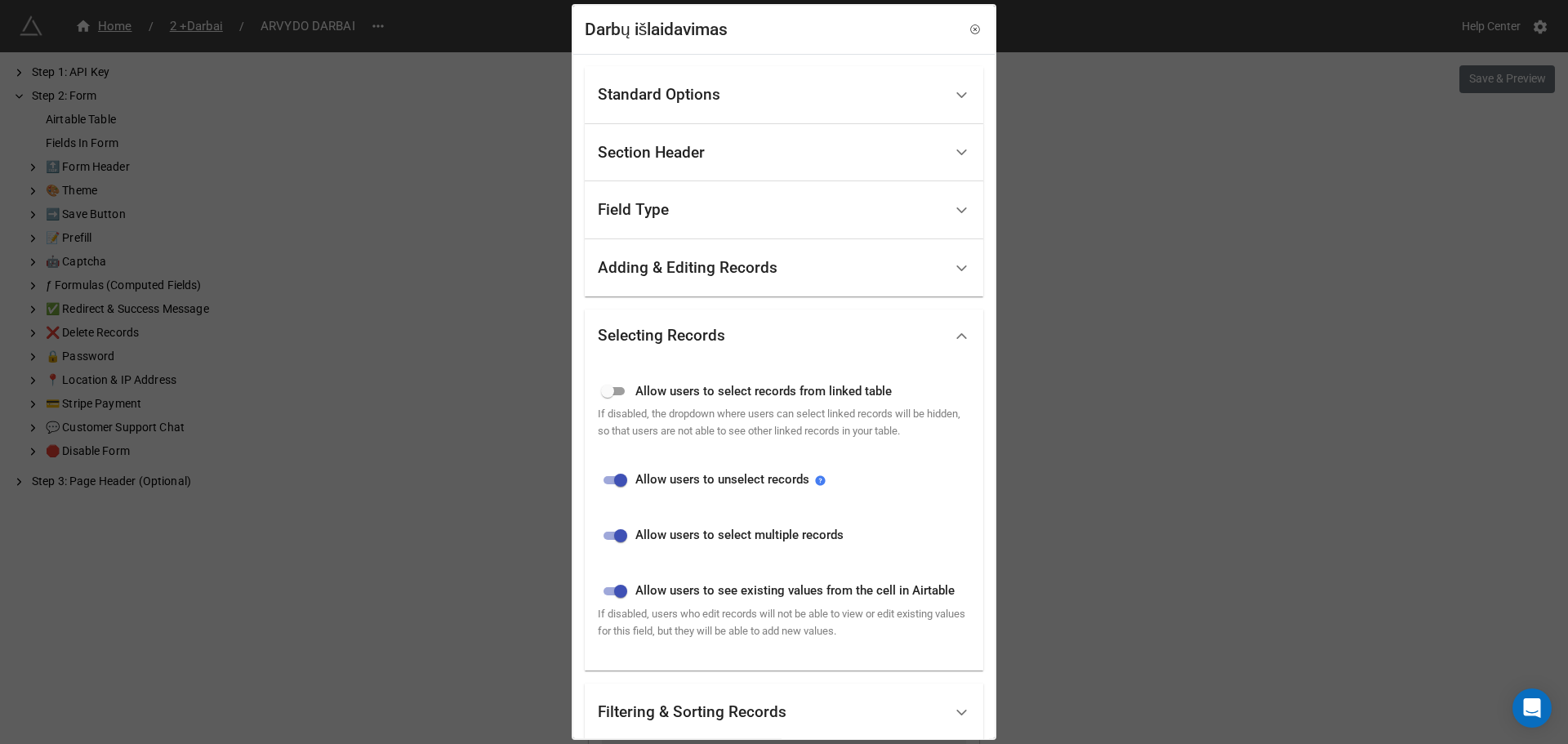
click at [764, 268] on div "Adding & Editing Records" at bounding box center [687, 268] width 180 height 17
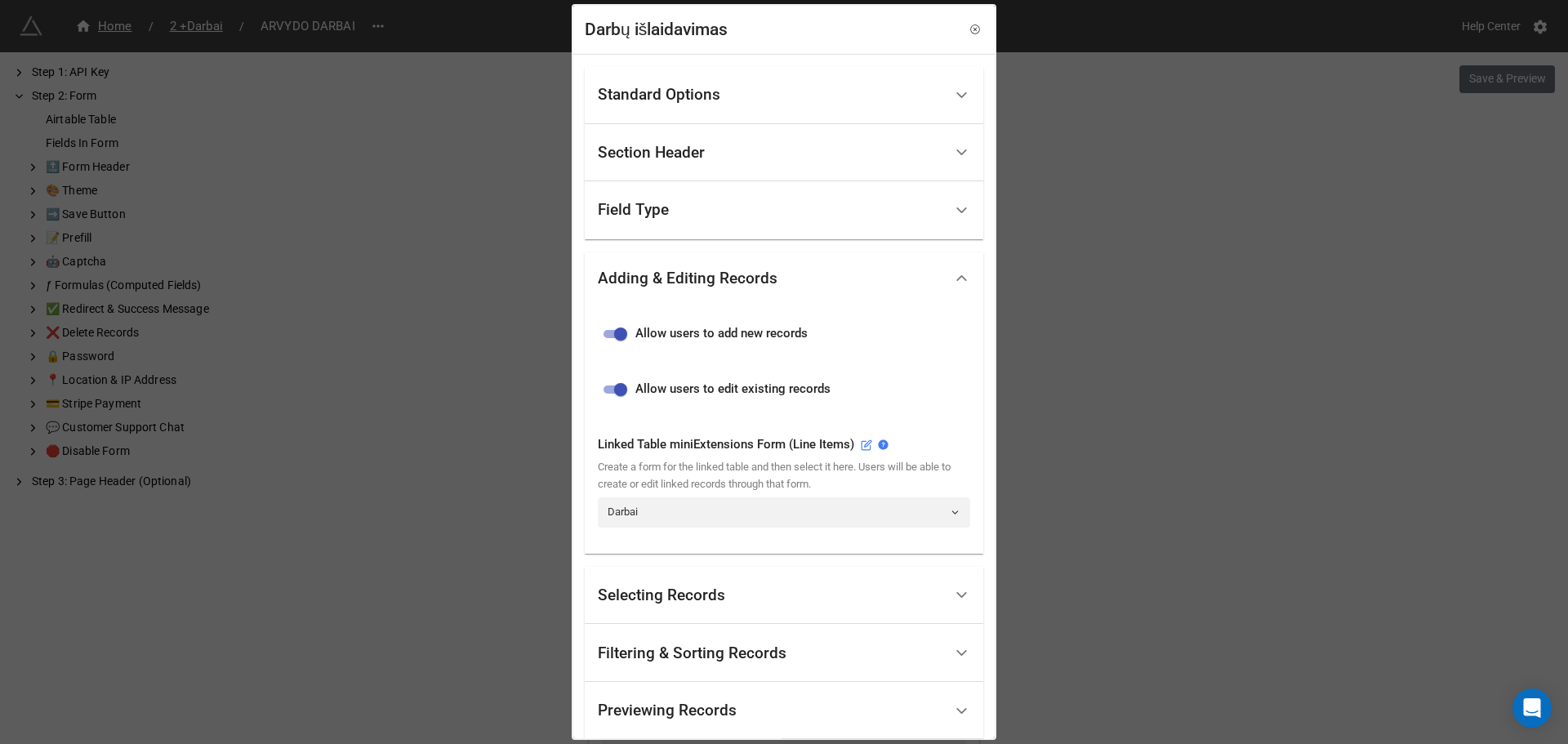
drag, startPoint x: 731, startPoint y: 212, endPoint x: 743, endPoint y: 219, distance: 13.9
click at [737, 217] on div "Field Type" at bounding box center [770, 211] width 346 height 39
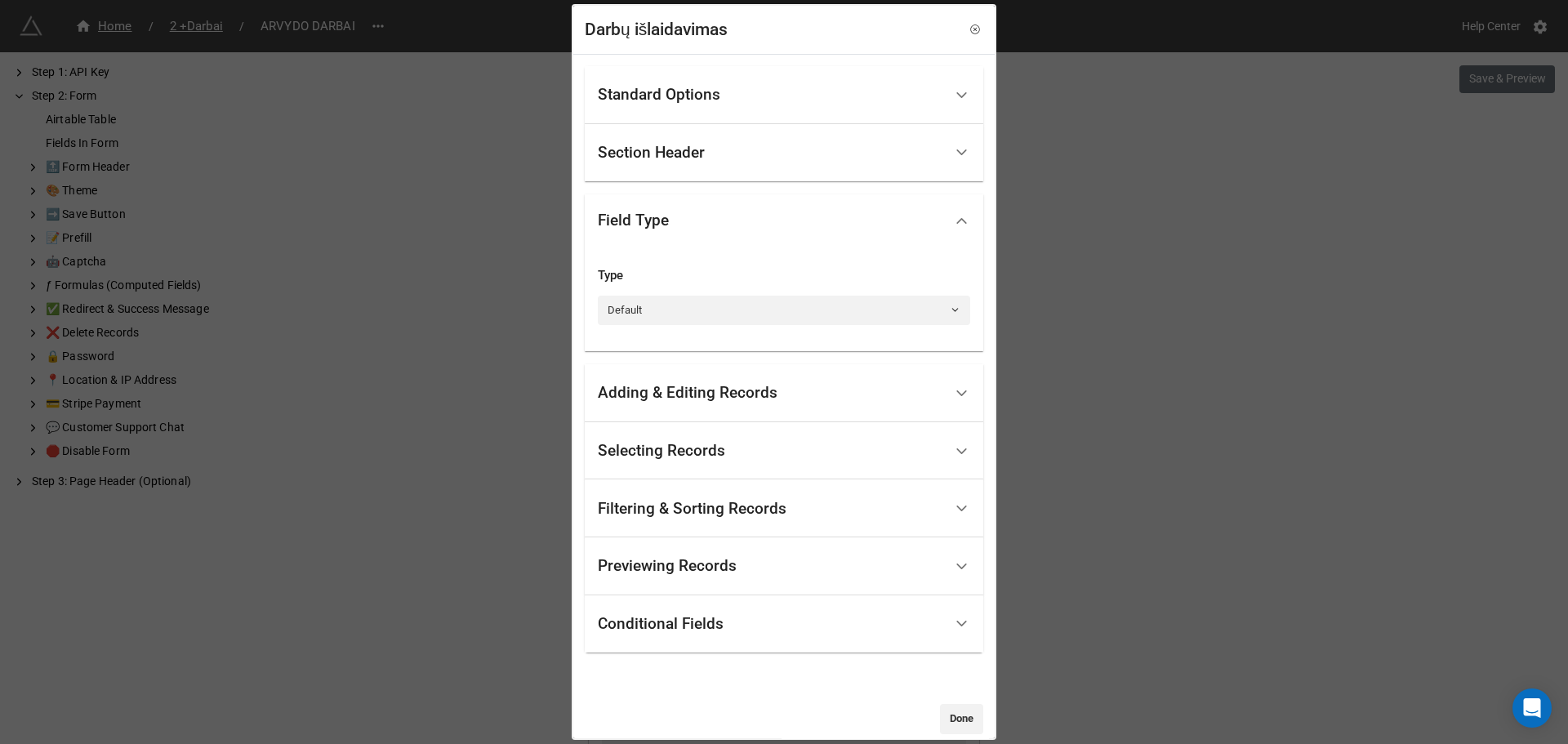
click at [720, 428] on div "Selecting Records" at bounding box center [784, 451] width 398 height 58
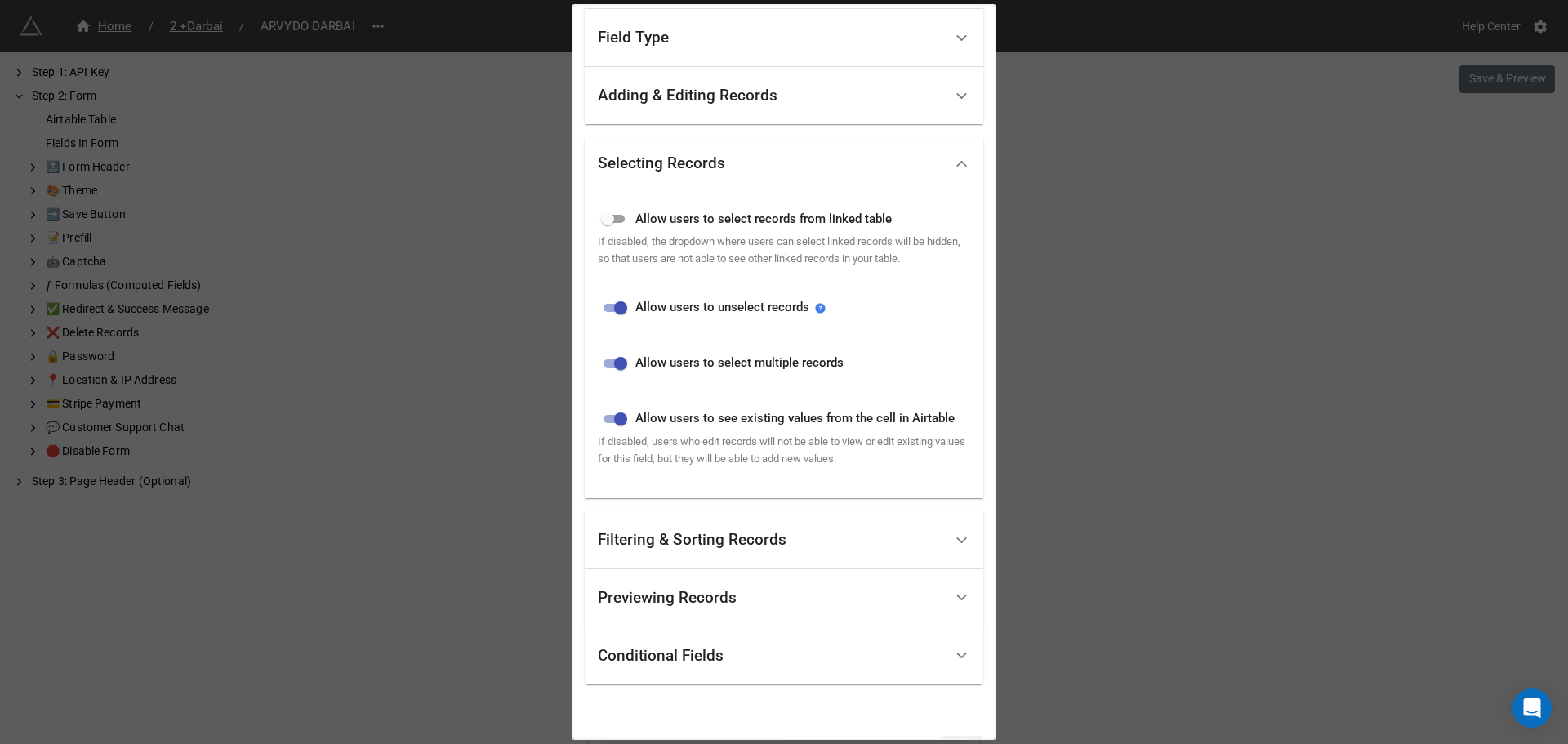
scroll to position [224, 0]
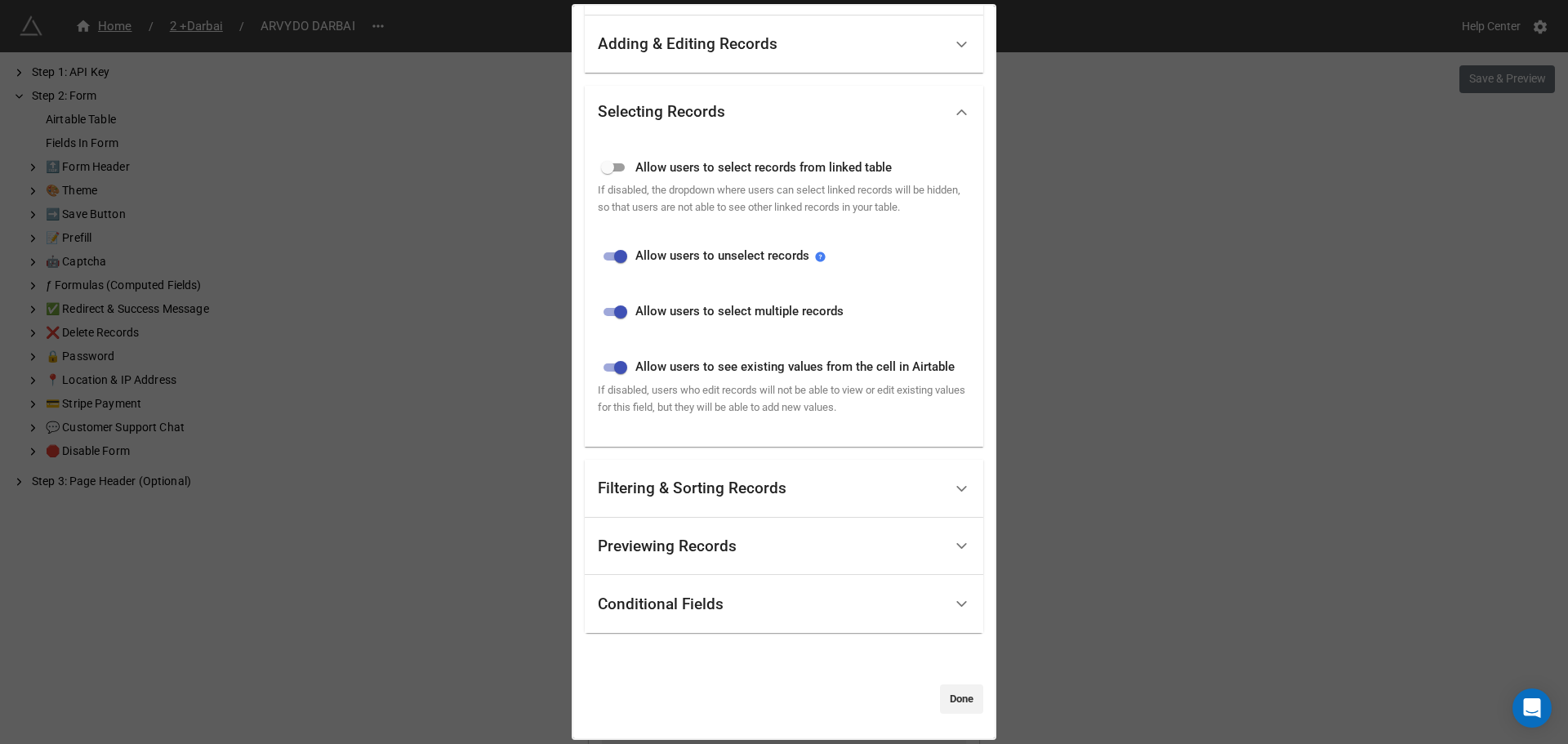
click at [652, 557] on div "Previewing Records" at bounding box center [770, 547] width 346 height 39
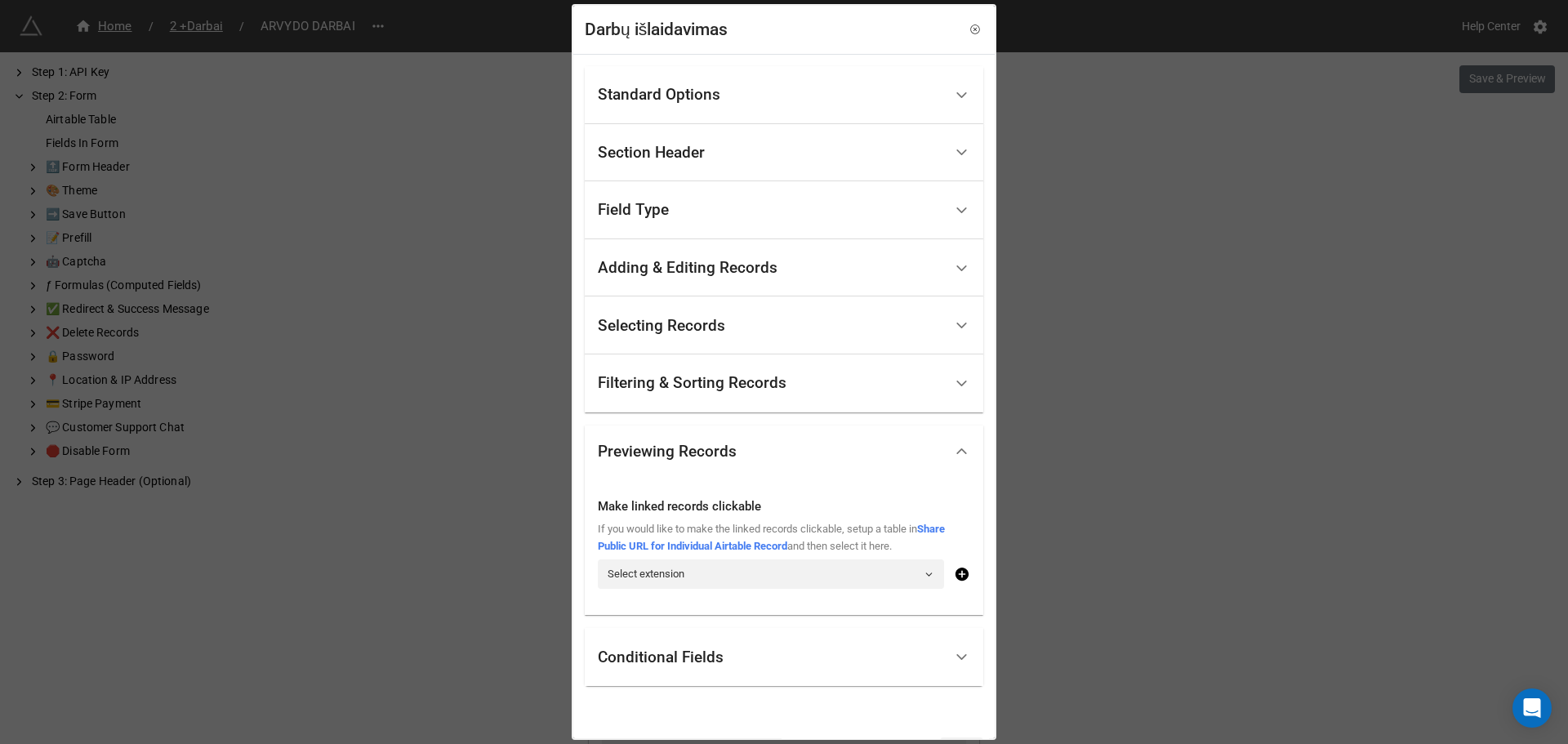
click at [1026, 141] on div "Darbų išlaidavimas Standard Options Title (Optional) Atlikti darbai Description…" at bounding box center [784, 372] width 1568 height 744
